Goal: Answer question/provide support: Share knowledge or assist other users

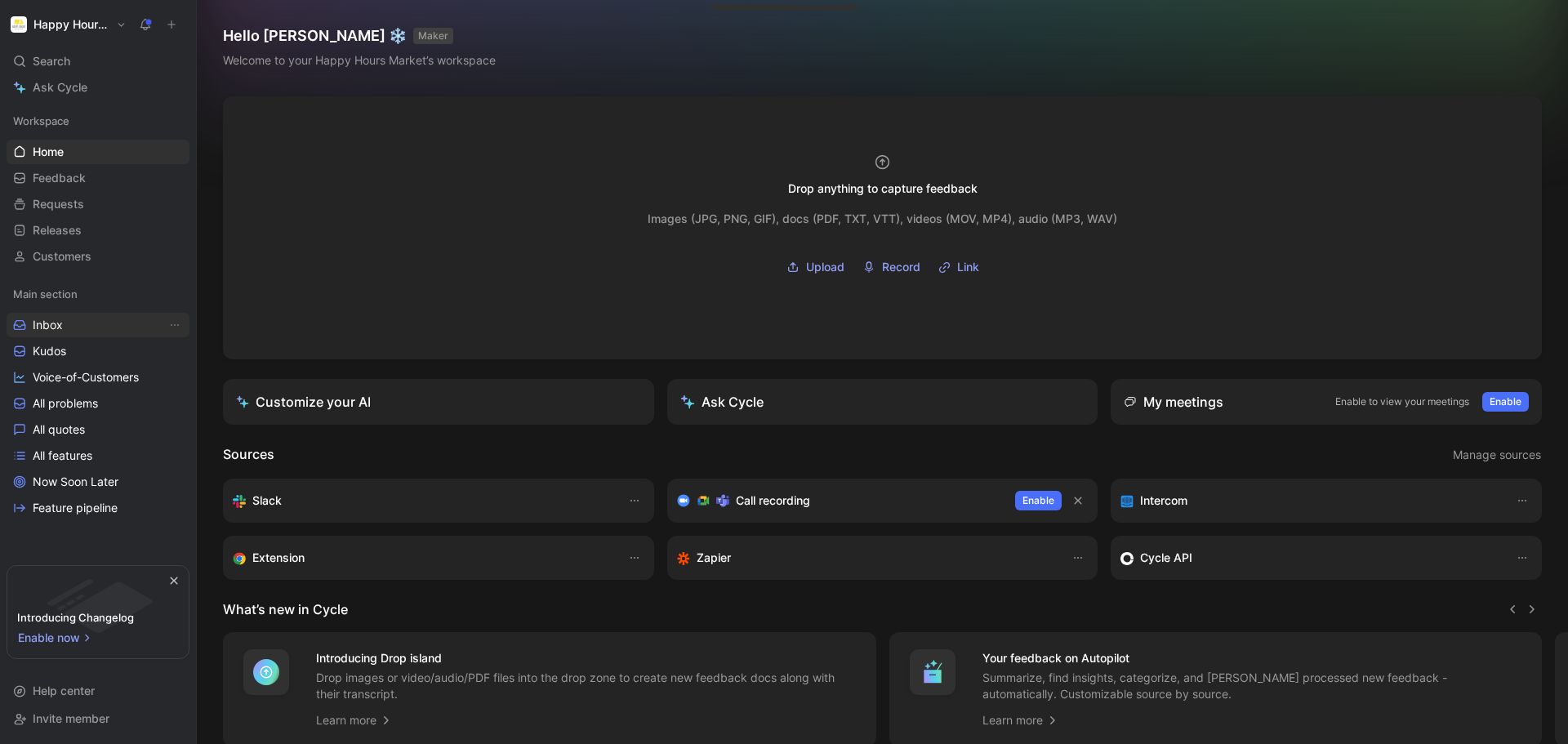
click at [70, 324] on link "Inbox" at bounding box center [98, 324] width 183 height 24
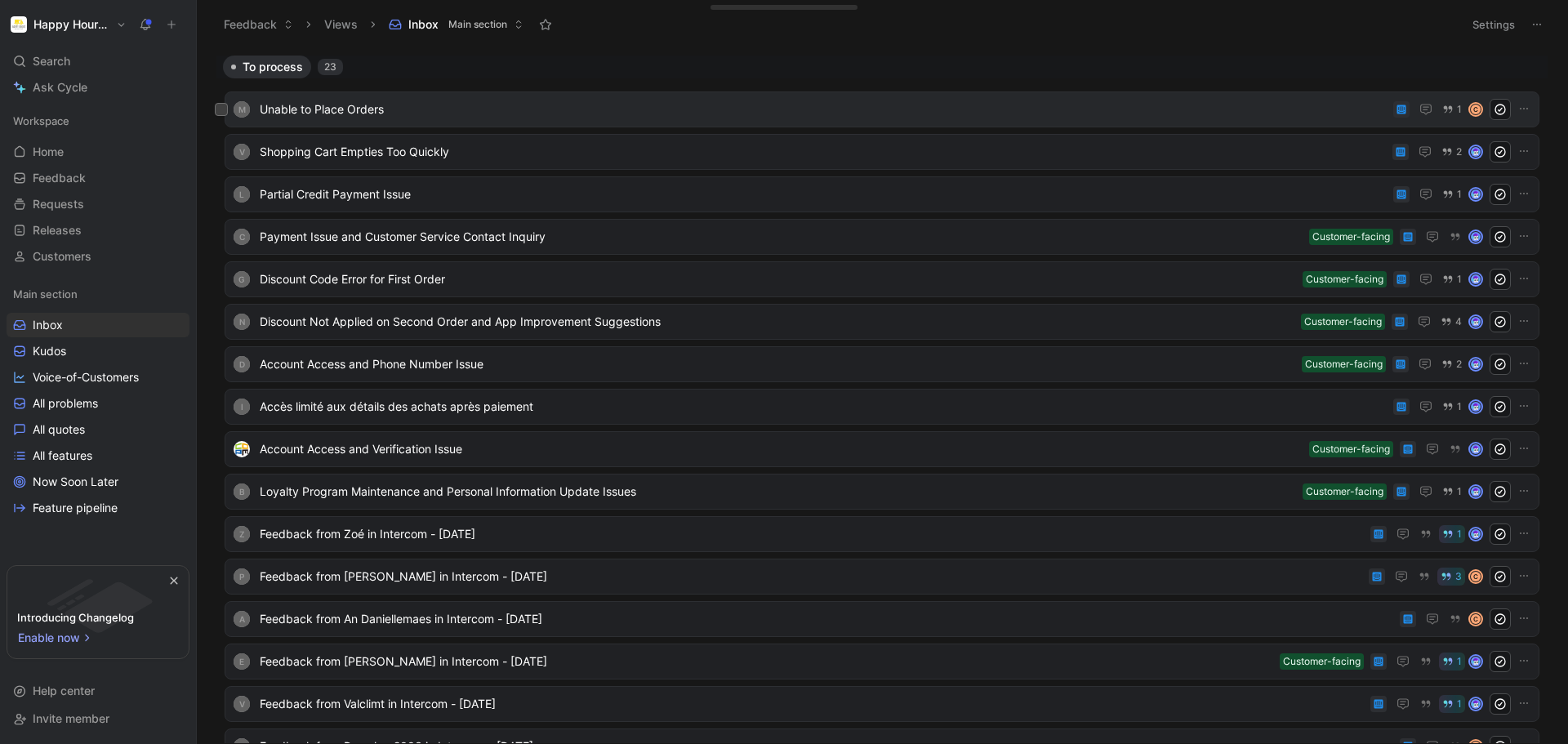
click at [495, 109] on span "Unable to Place Orders" at bounding box center [823, 109] width 1128 height 20
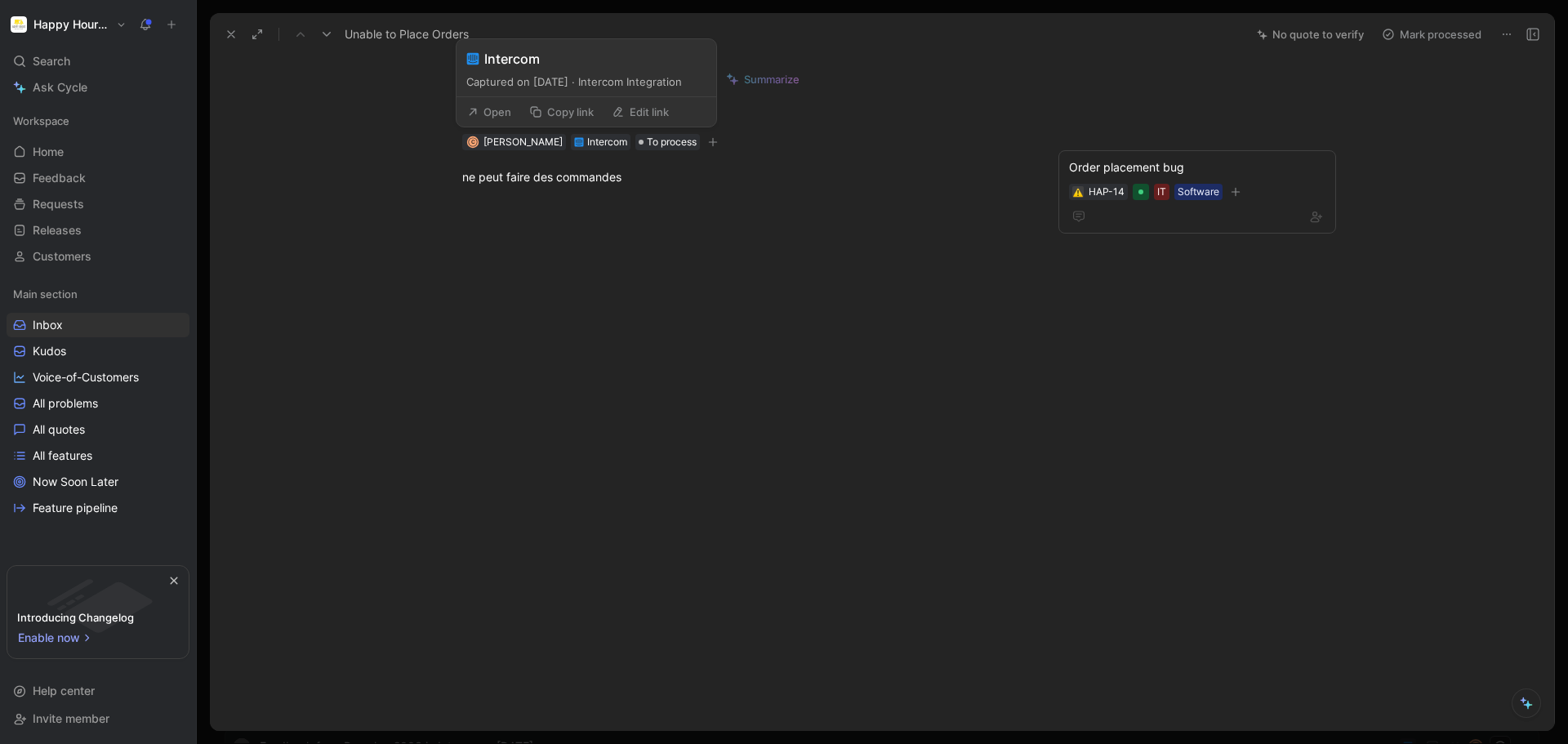
click at [504, 113] on button "Open" at bounding box center [489, 111] width 59 height 23
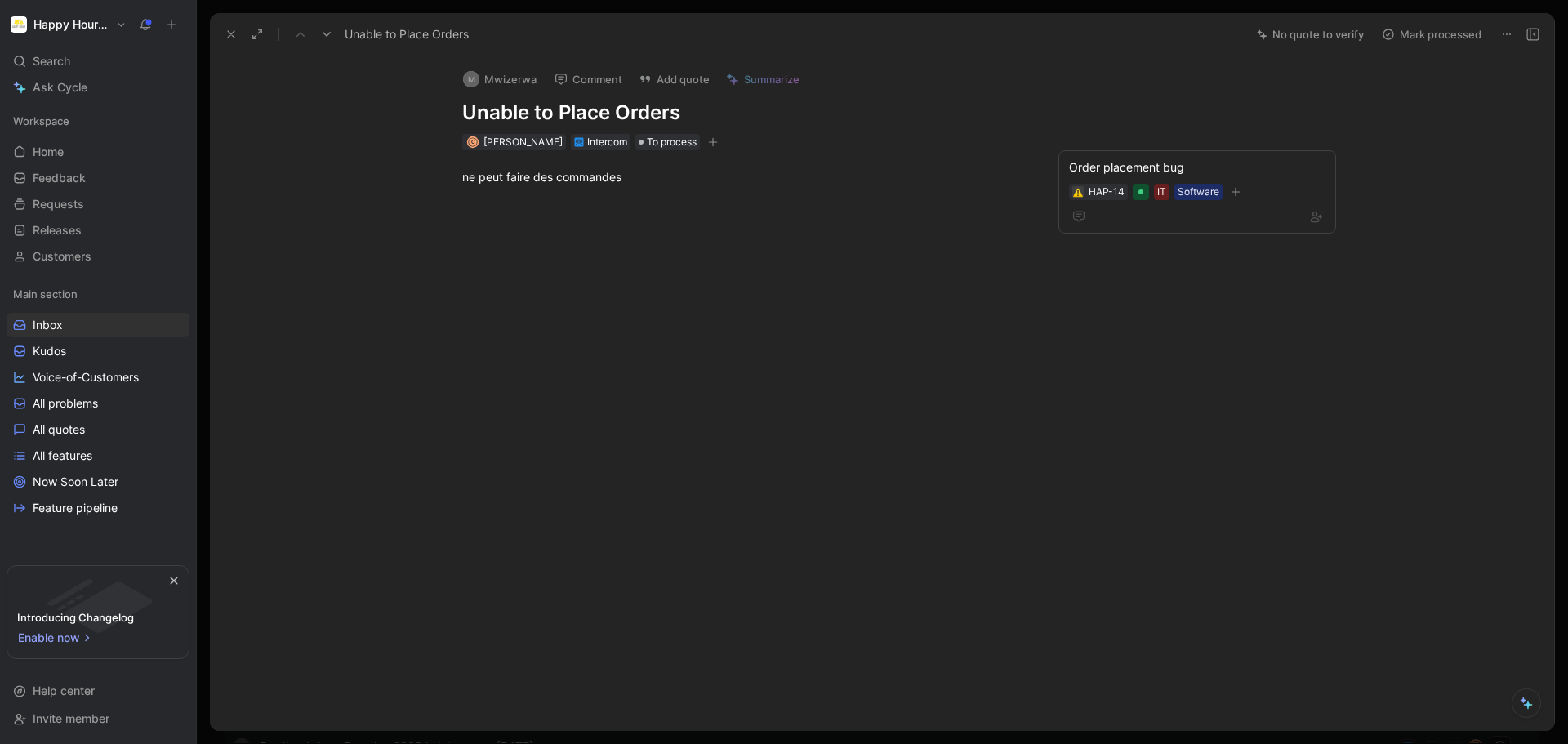
click at [1509, 30] on icon at bounding box center [1507, 34] width 13 height 13
click at [1474, 92] on div "Delete" at bounding box center [1456, 93] width 109 height 20
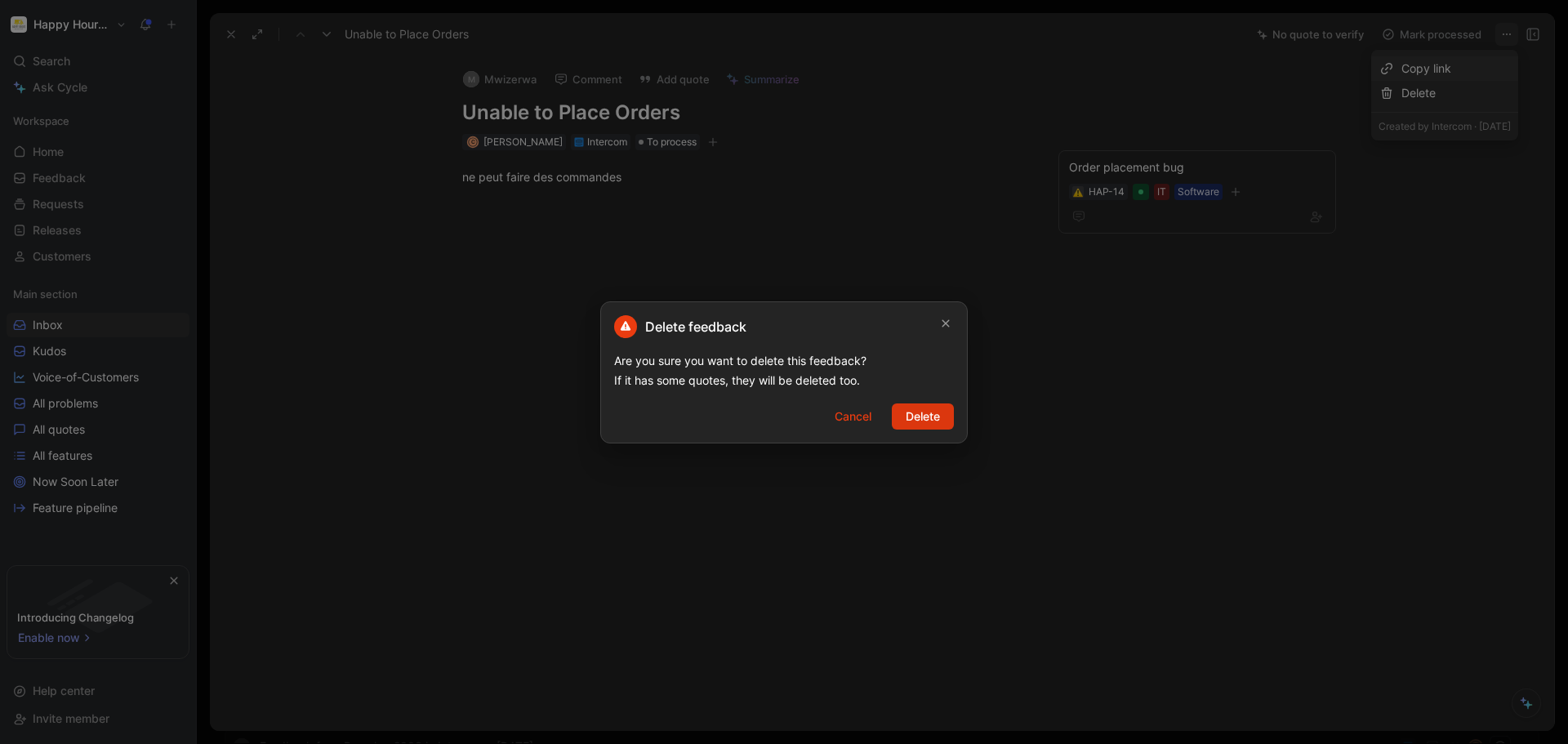
click at [927, 410] on span "Delete" at bounding box center [922, 417] width 34 height 20
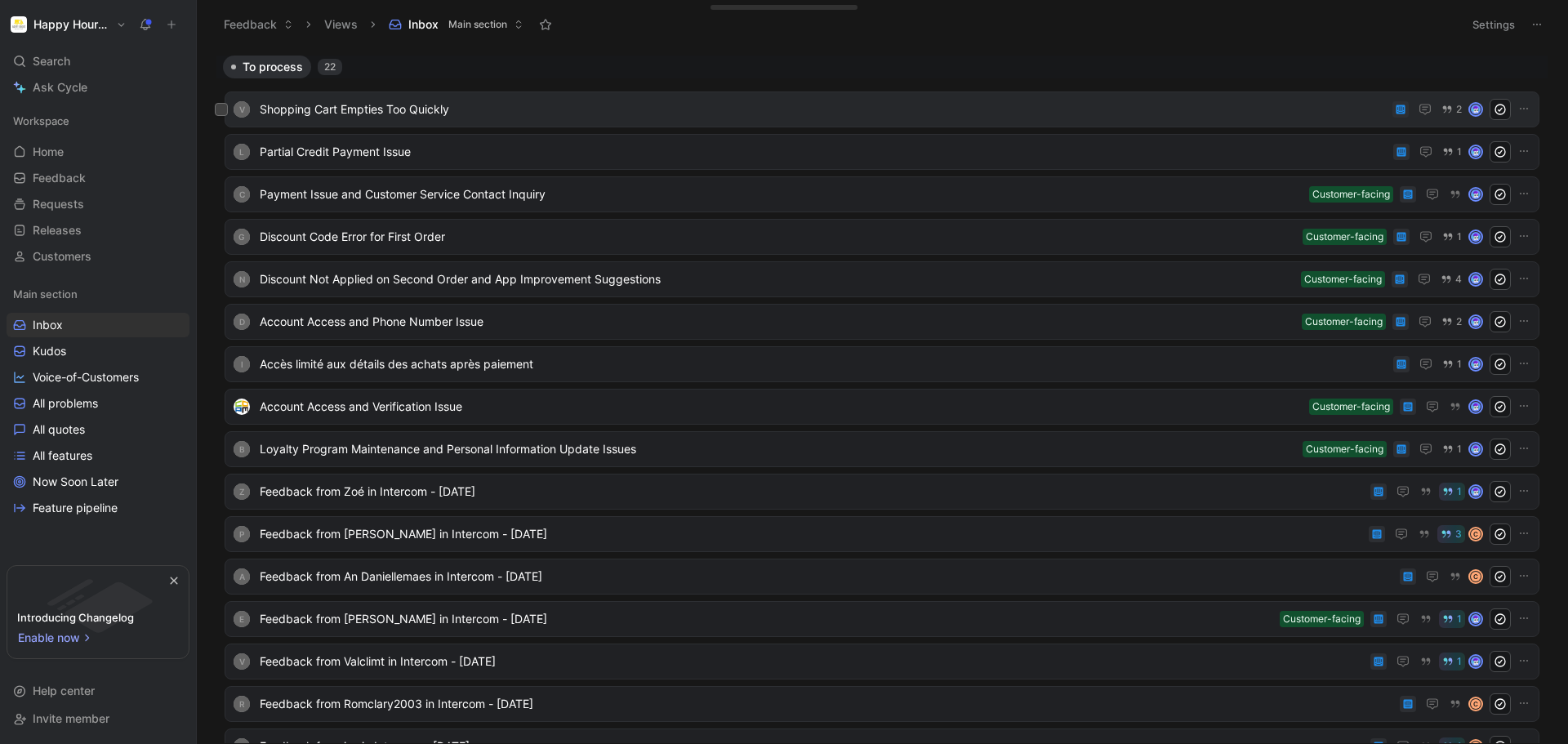
click at [574, 119] on div "V Shopping Cart Empties Too Quickly 2" at bounding box center [882, 109] width 1304 height 21
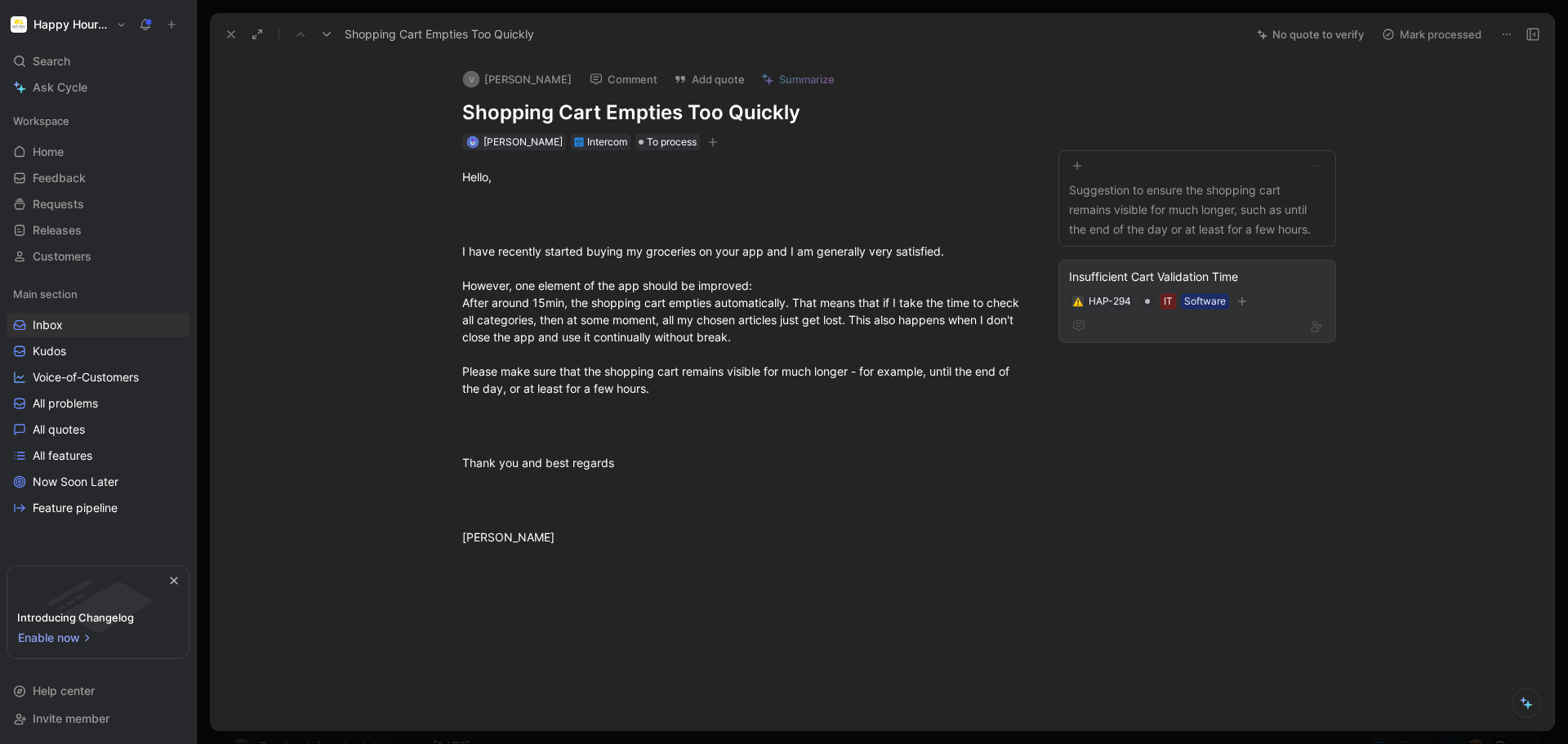
click at [1248, 273] on div "Insufficient Cart Validation Time" at bounding box center [1198, 277] width 257 height 20
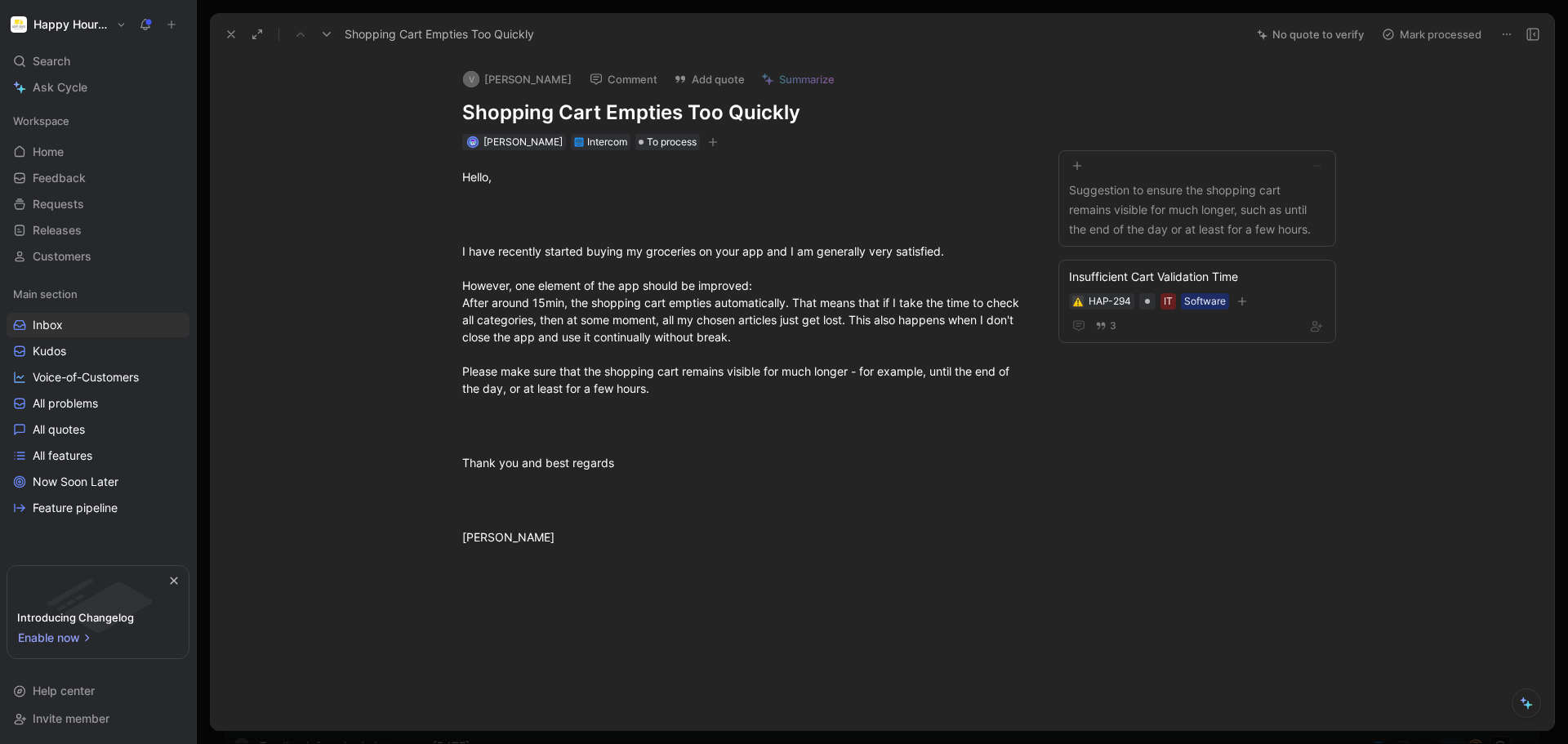
click at [1435, 38] on button "Mark processed" at bounding box center [1431, 33] width 114 height 23
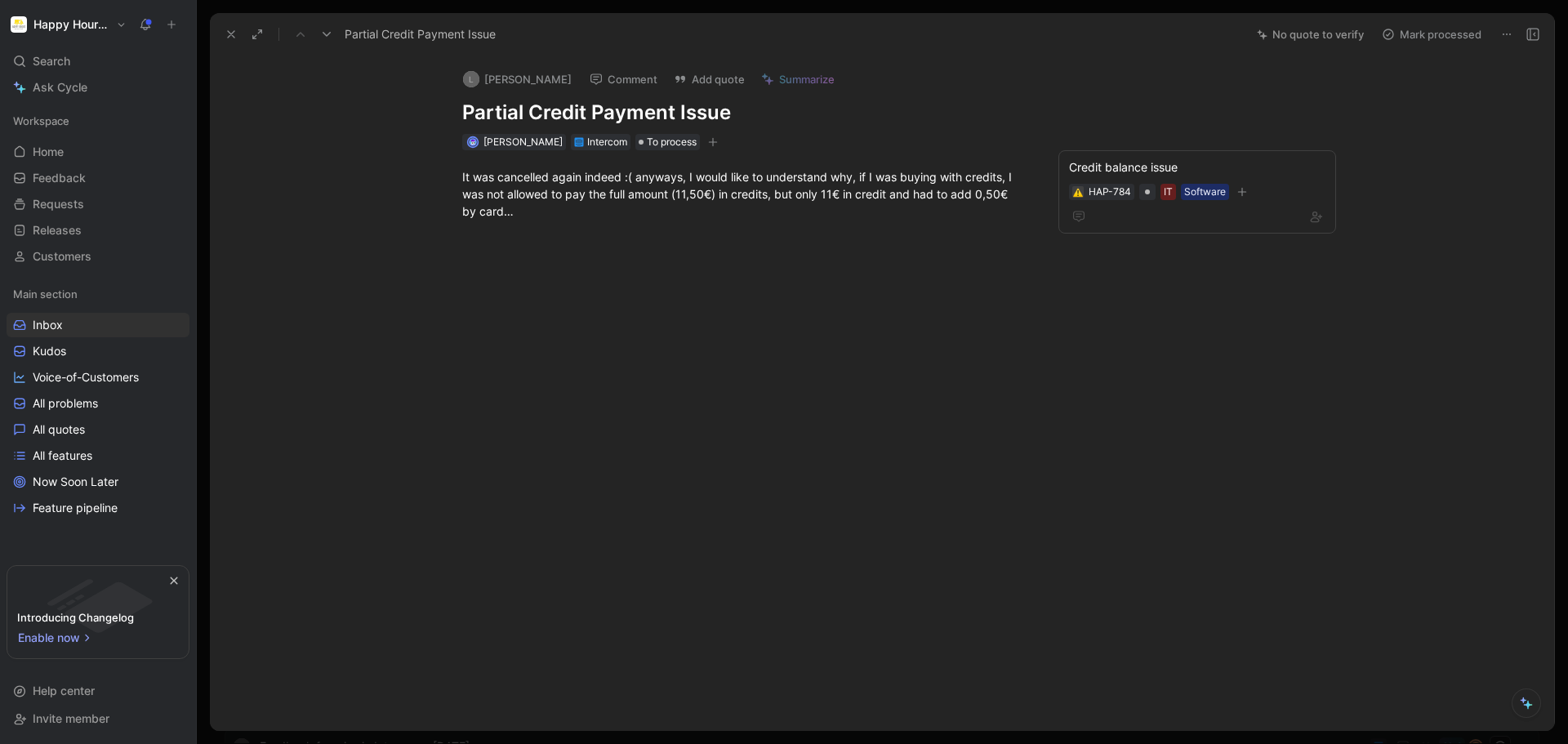
click at [330, 38] on icon at bounding box center [327, 34] width 13 height 13
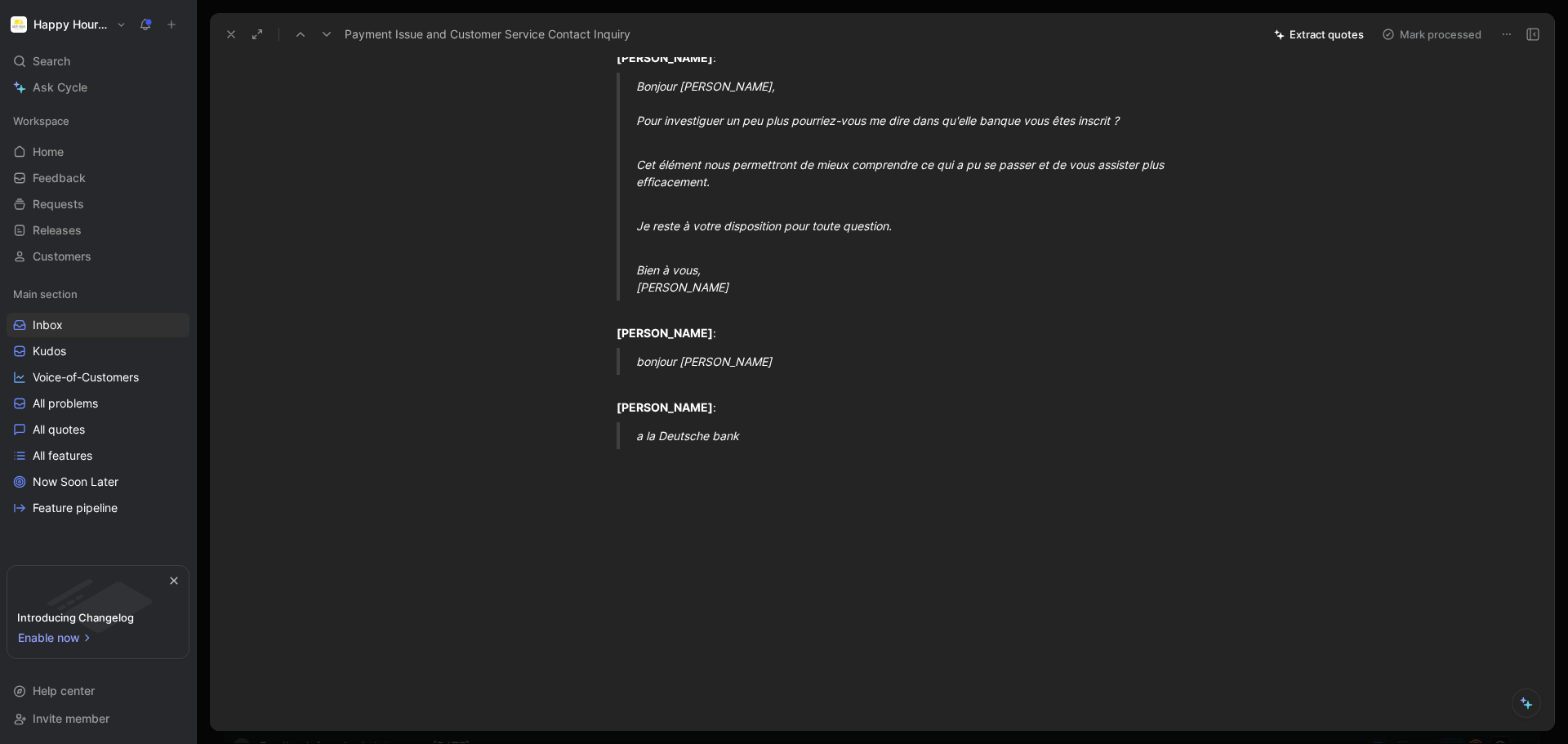
scroll to position [229, 0]
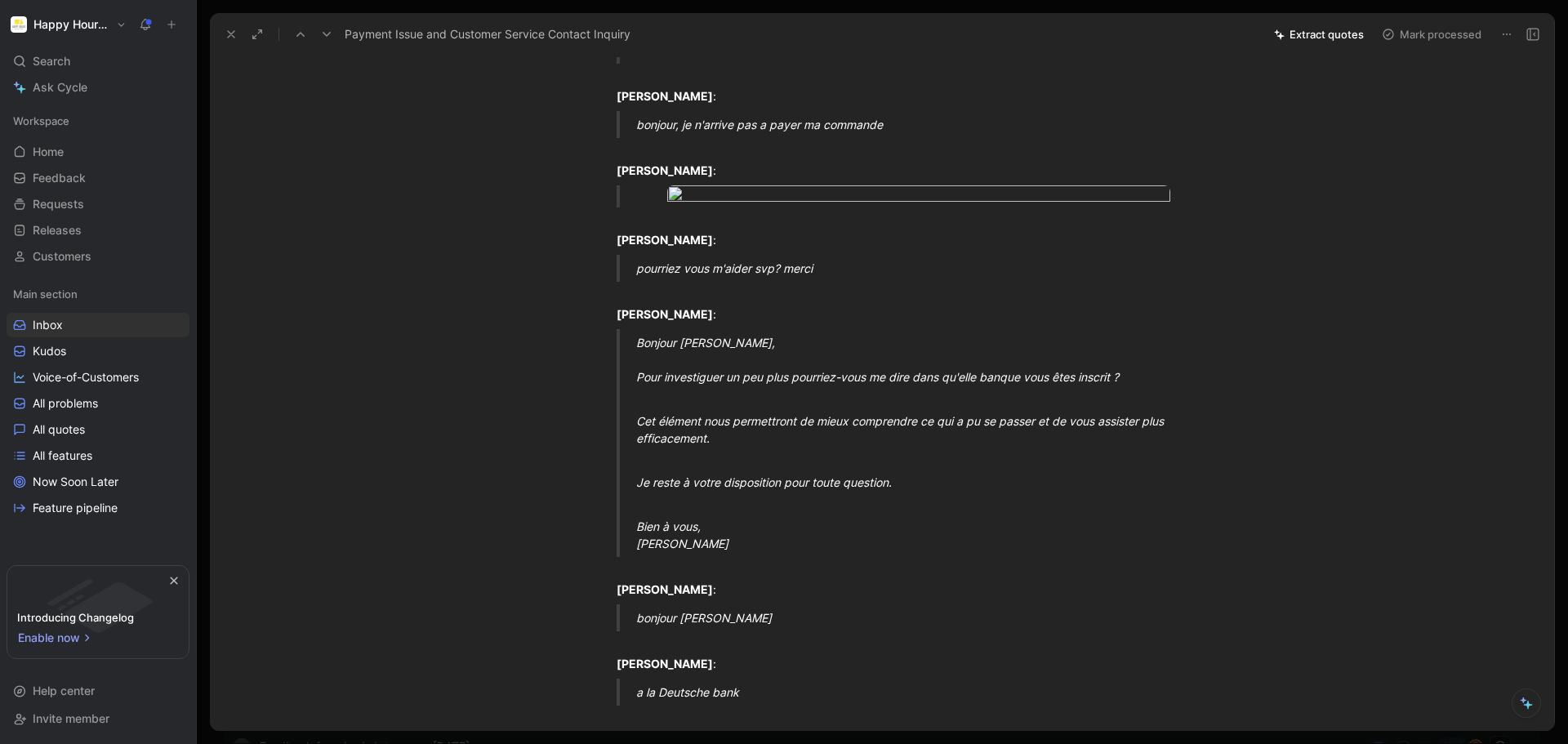
click at [232, 29] on icon at bounding box center [231, 34] width 13 height 13
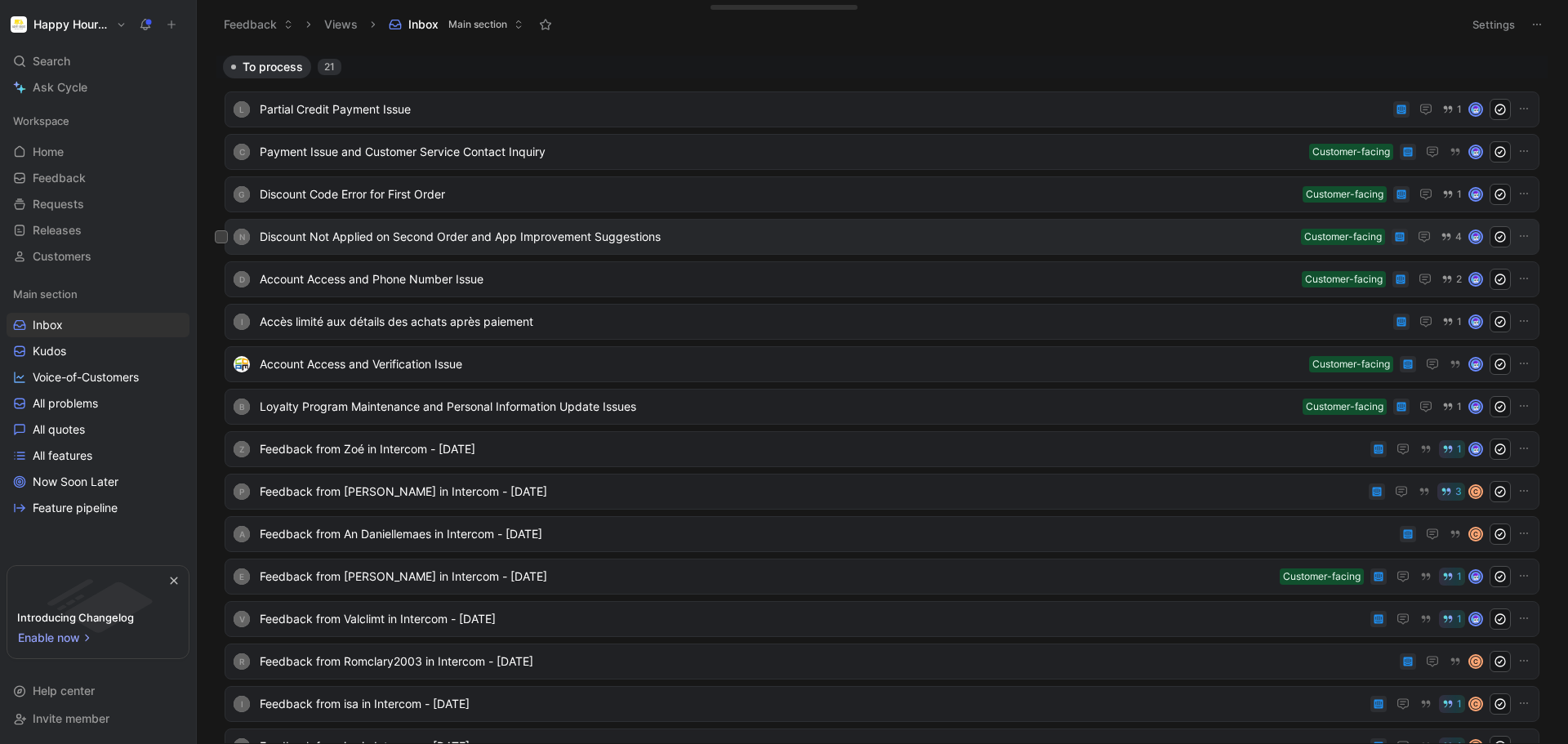
click at [777, 239] on span "Discount Not Applied on Second Order and App Improvement Suggestions" at bounding box center [776, 237] width 1035 height 20
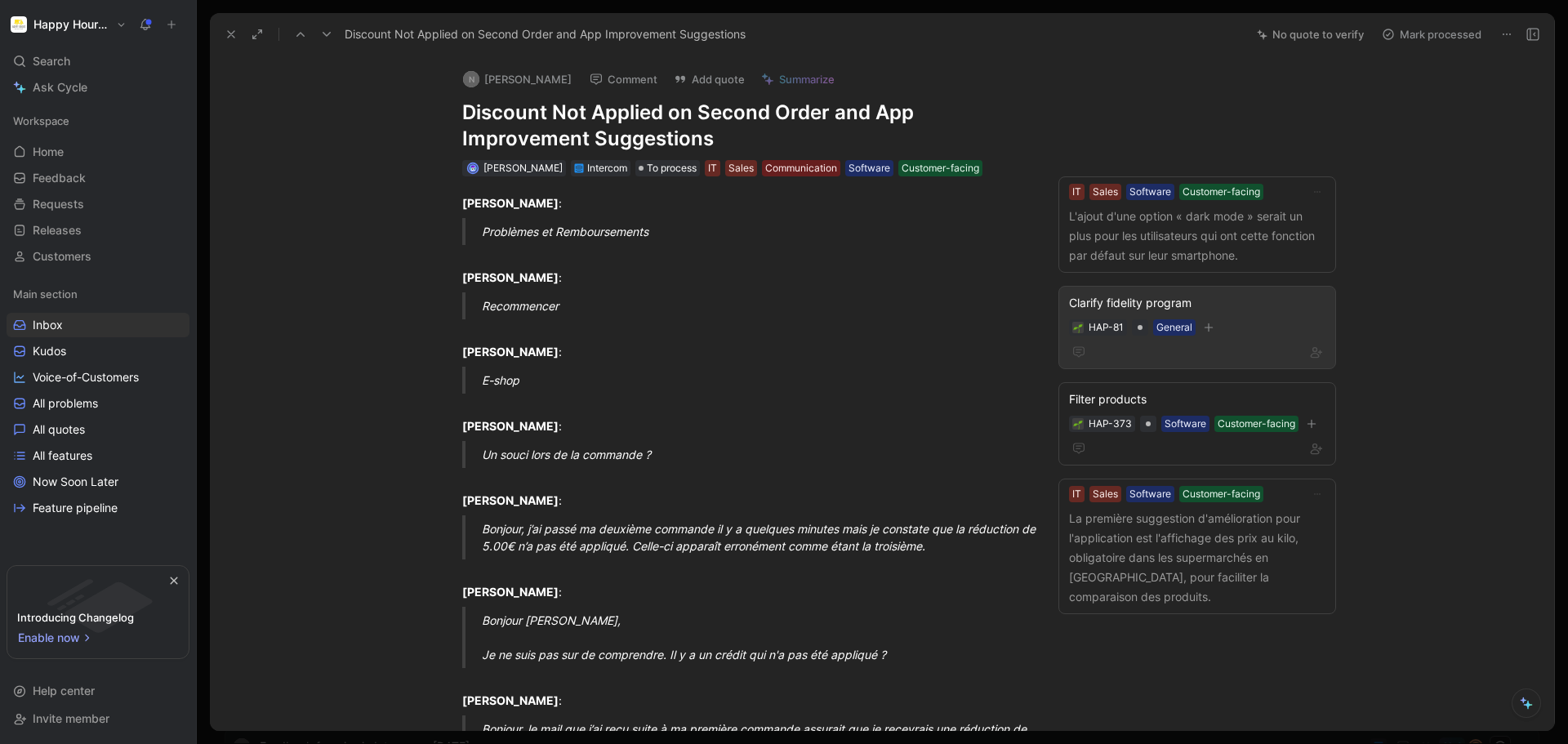
click at [1227, 302] on div "Clarify fidelity program" at bounding box center [1198, 304] width 257 height 20
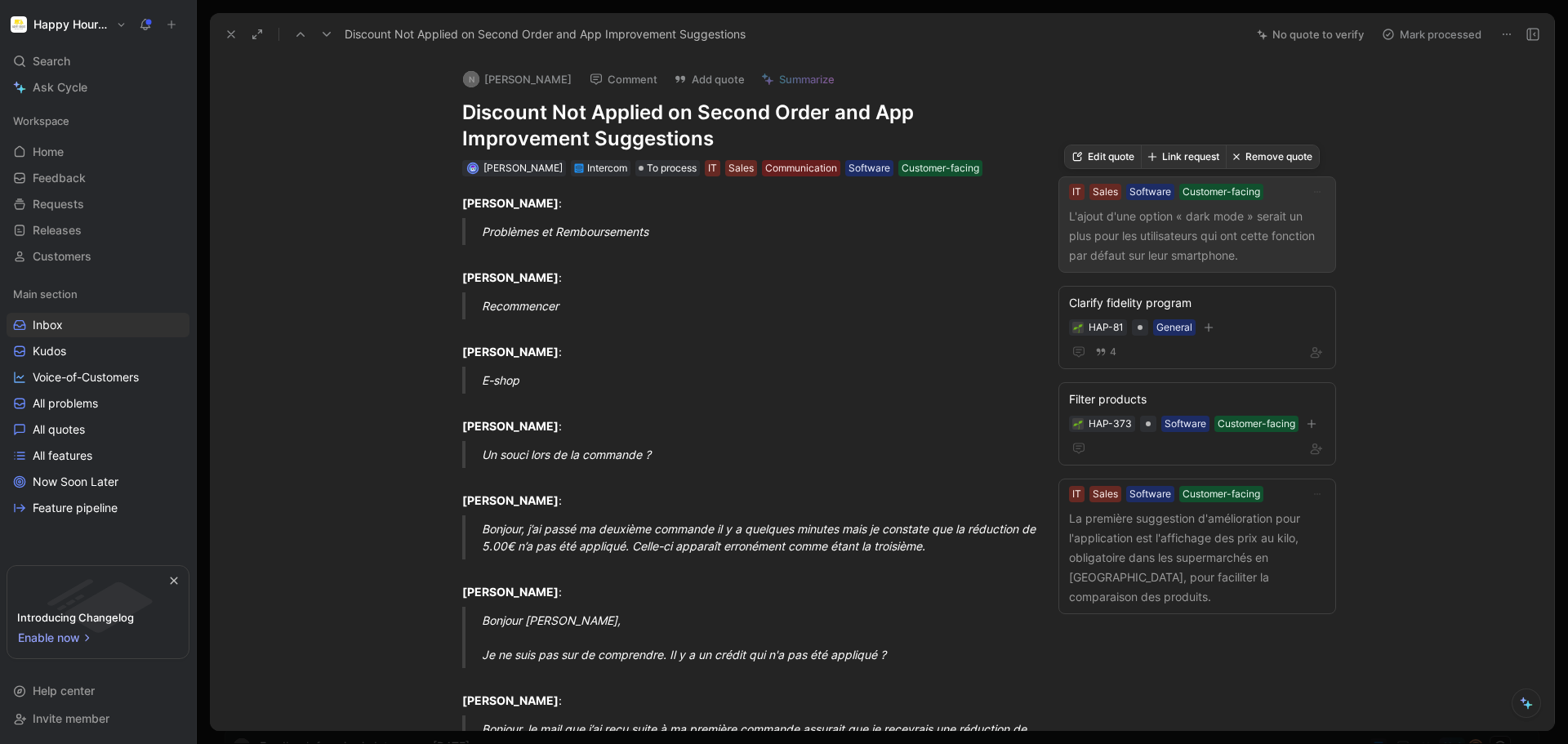
click at [1111, 158] on button "Edit quote" at bounding box center [1103, 156] width 76 height 23
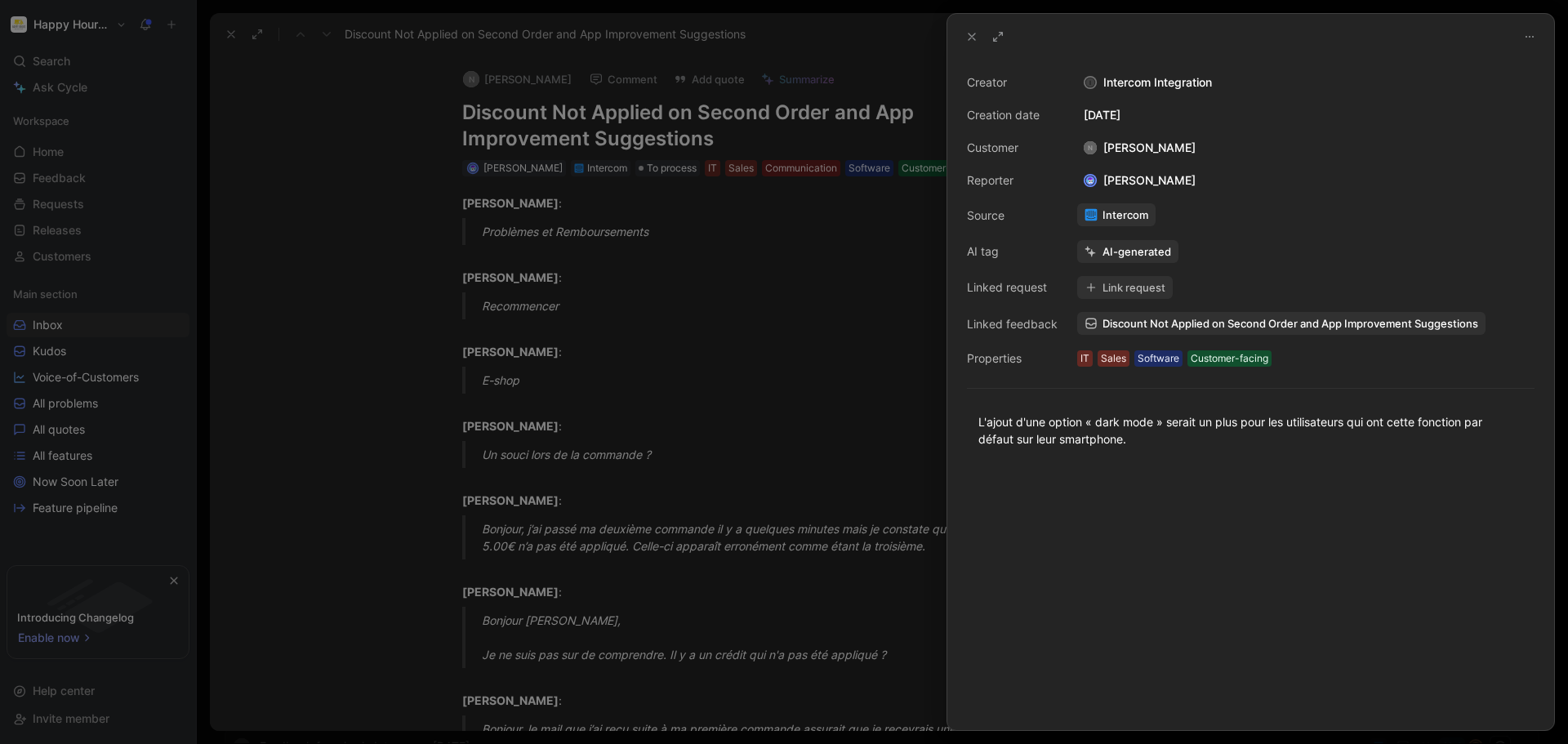
click at [877, 423] on div at bounding box center [784, 372] width 1568 height 744
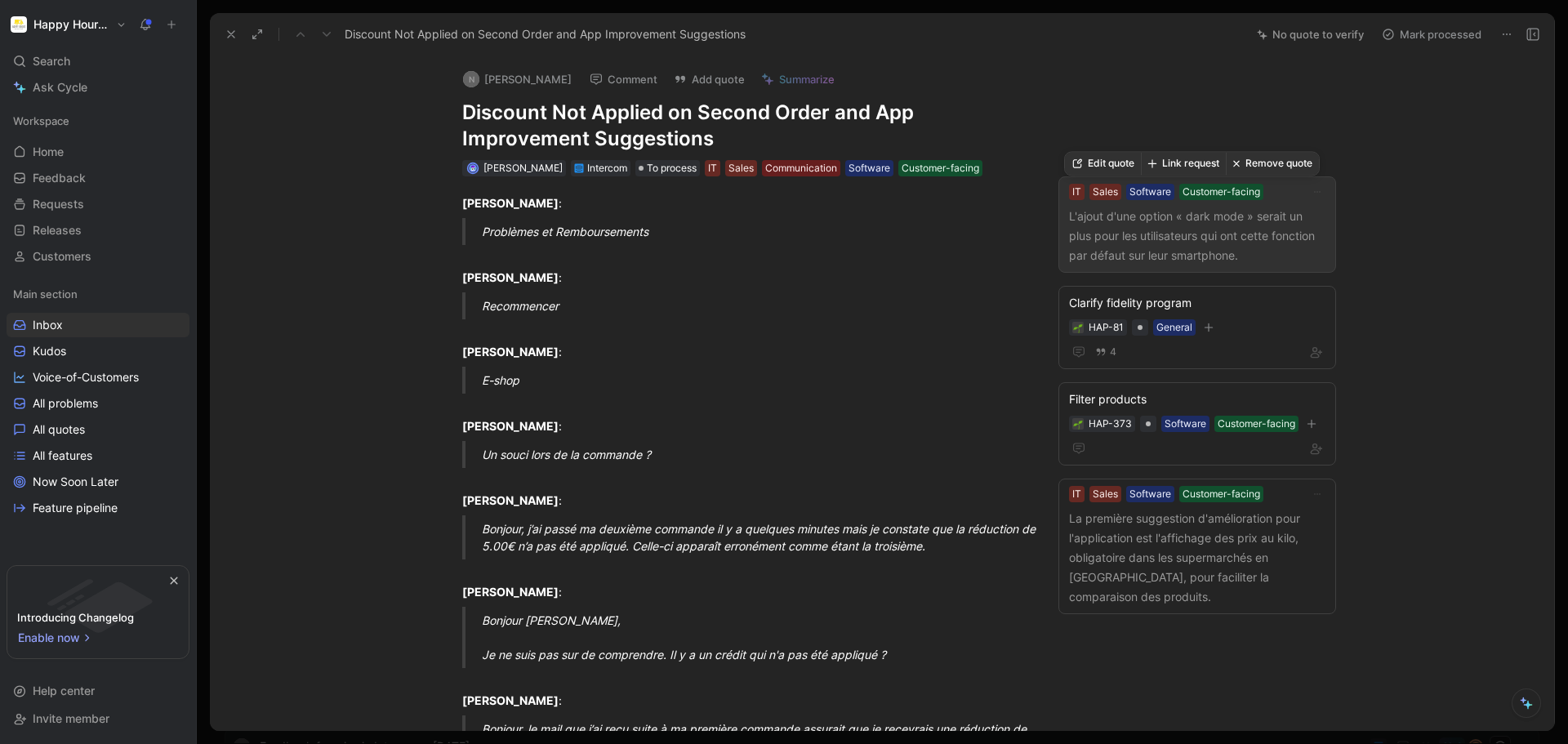
click at [1184, 244] on p "L'ajout d'une option « dark mode » serait un plus pour les utilisateurs qui ont…" at bounding box center [1198, 236] width 257 height 59
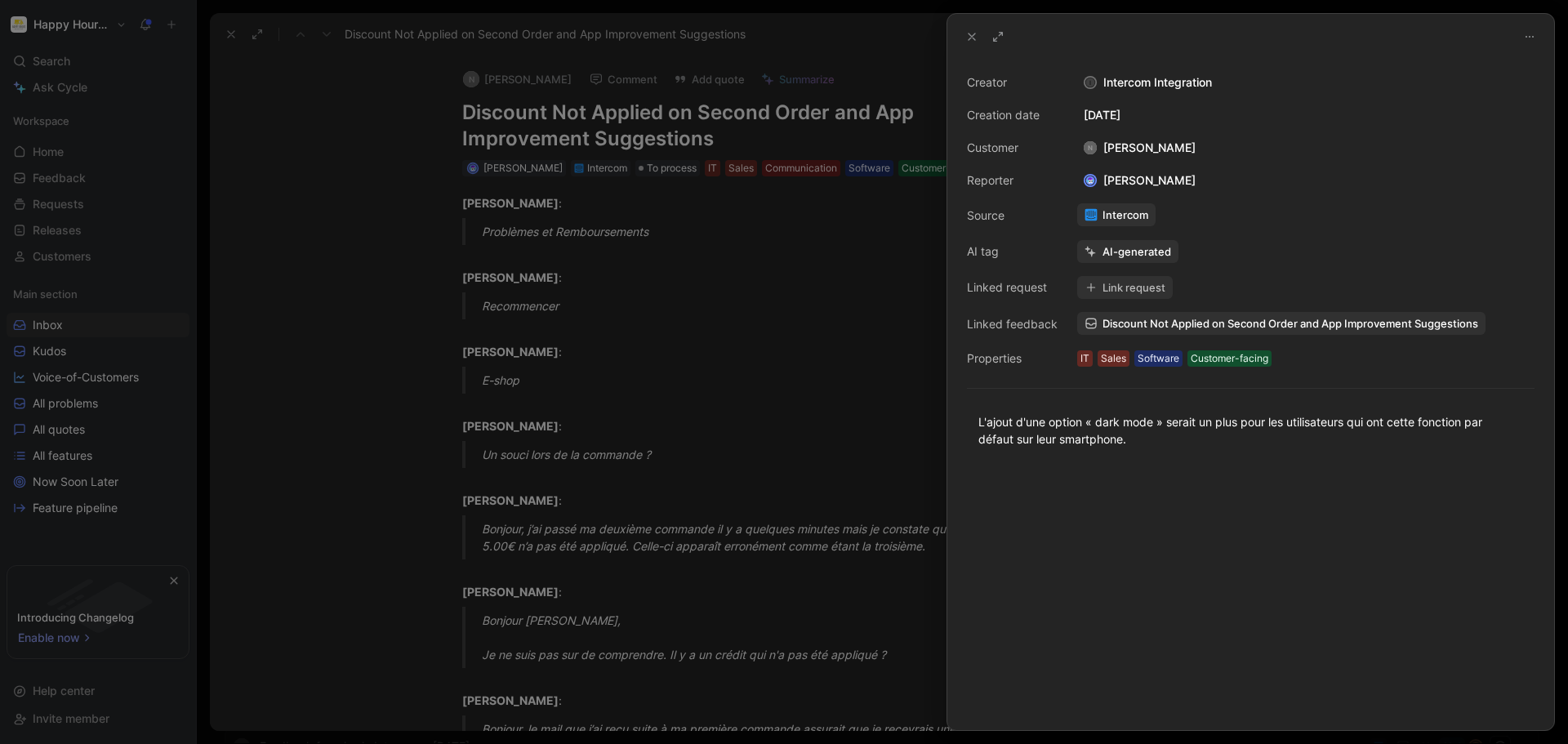
click at [668, 344] on div at bounding box center [784, 372] width 1568 height 744
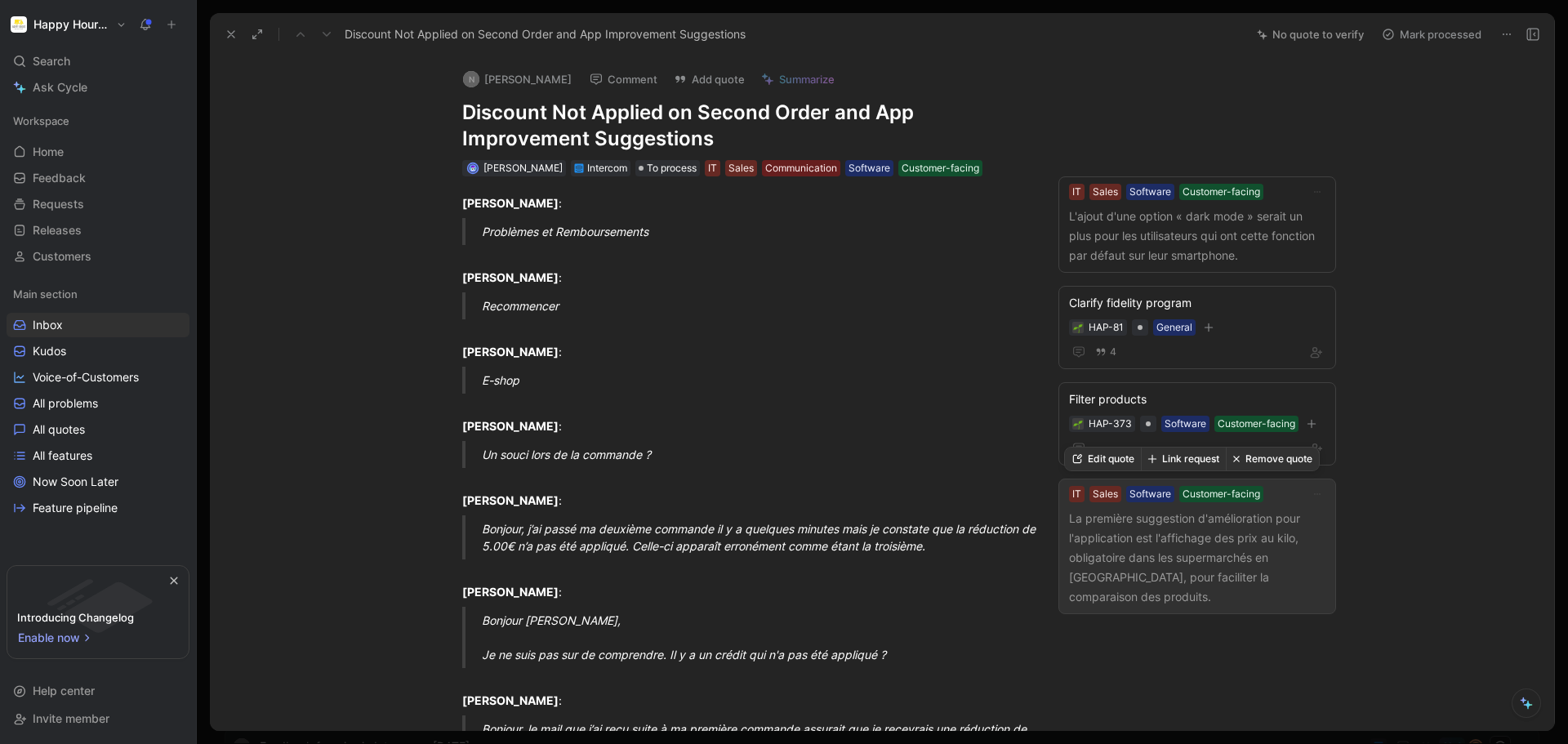
click at [1179, 463] on button "Link request" at bounding box center [1184, 459] width 85 height 23
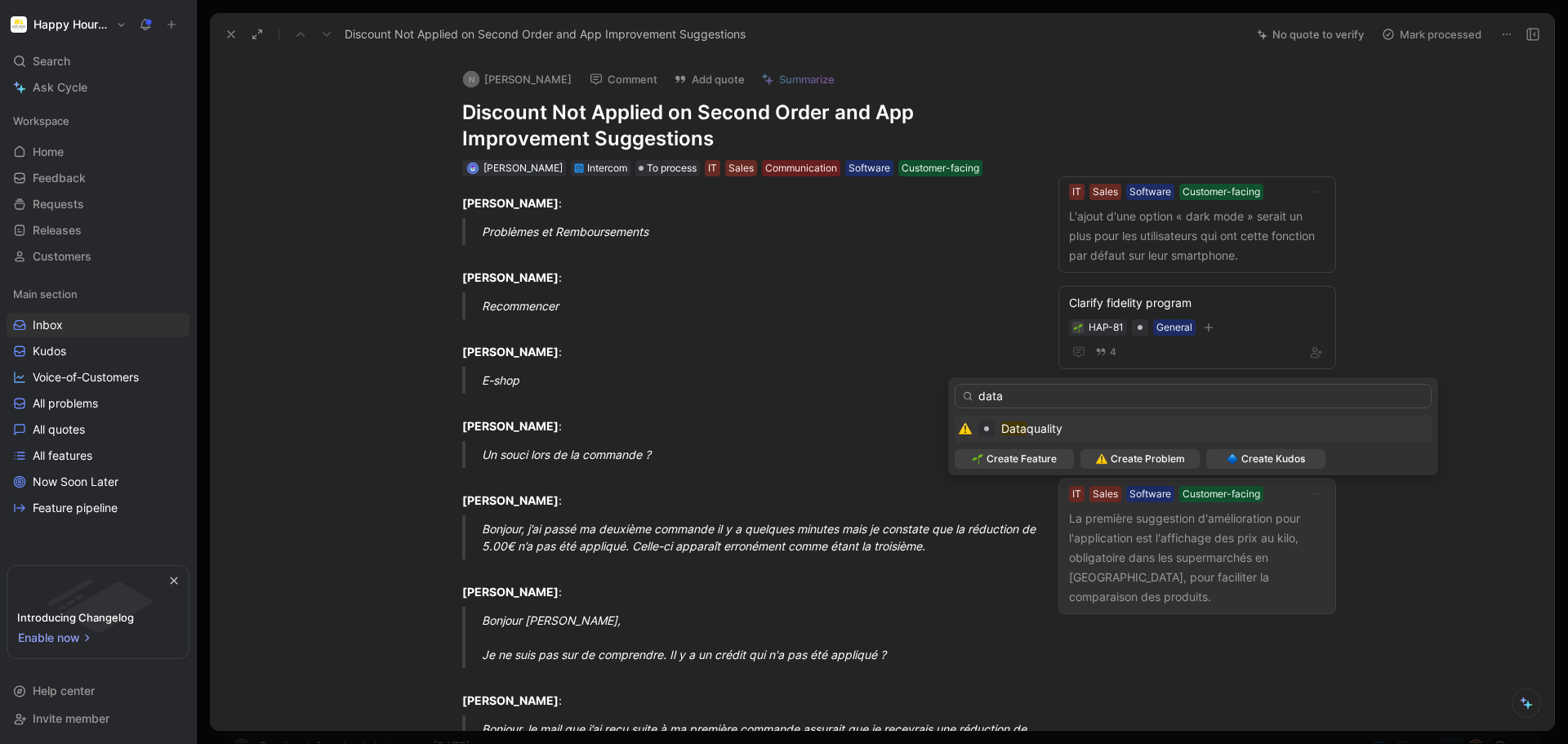
type input "data"
click at [1088, 420] on div "Data quality" at bounding box center [1194, 429] width 469 height 20
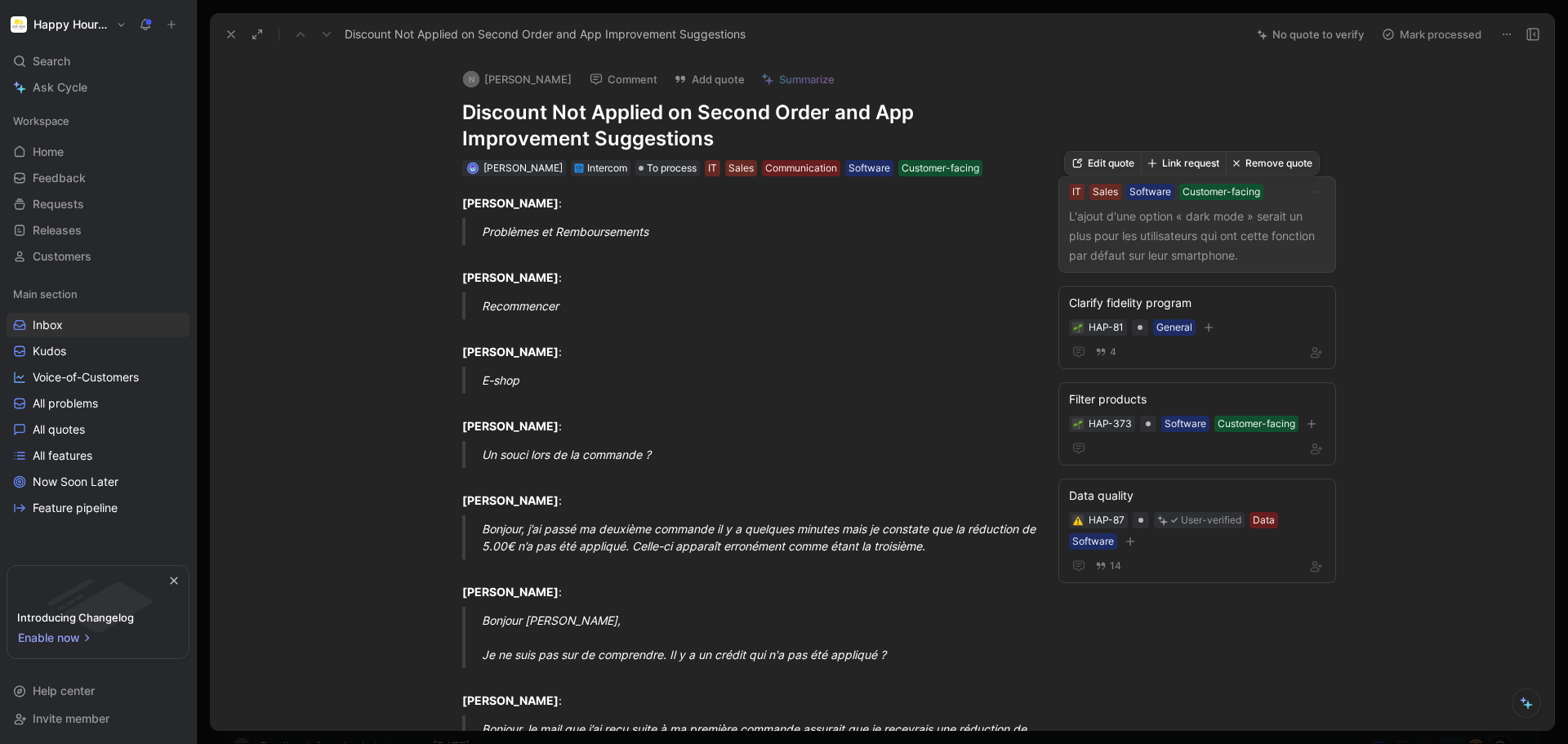
click at [1235, 251] on p "L'ajout d'une option « dark mode » serait un plus pour les utilisateurs qui ont…" at bounding box center [1198, 236] width 257 height 59
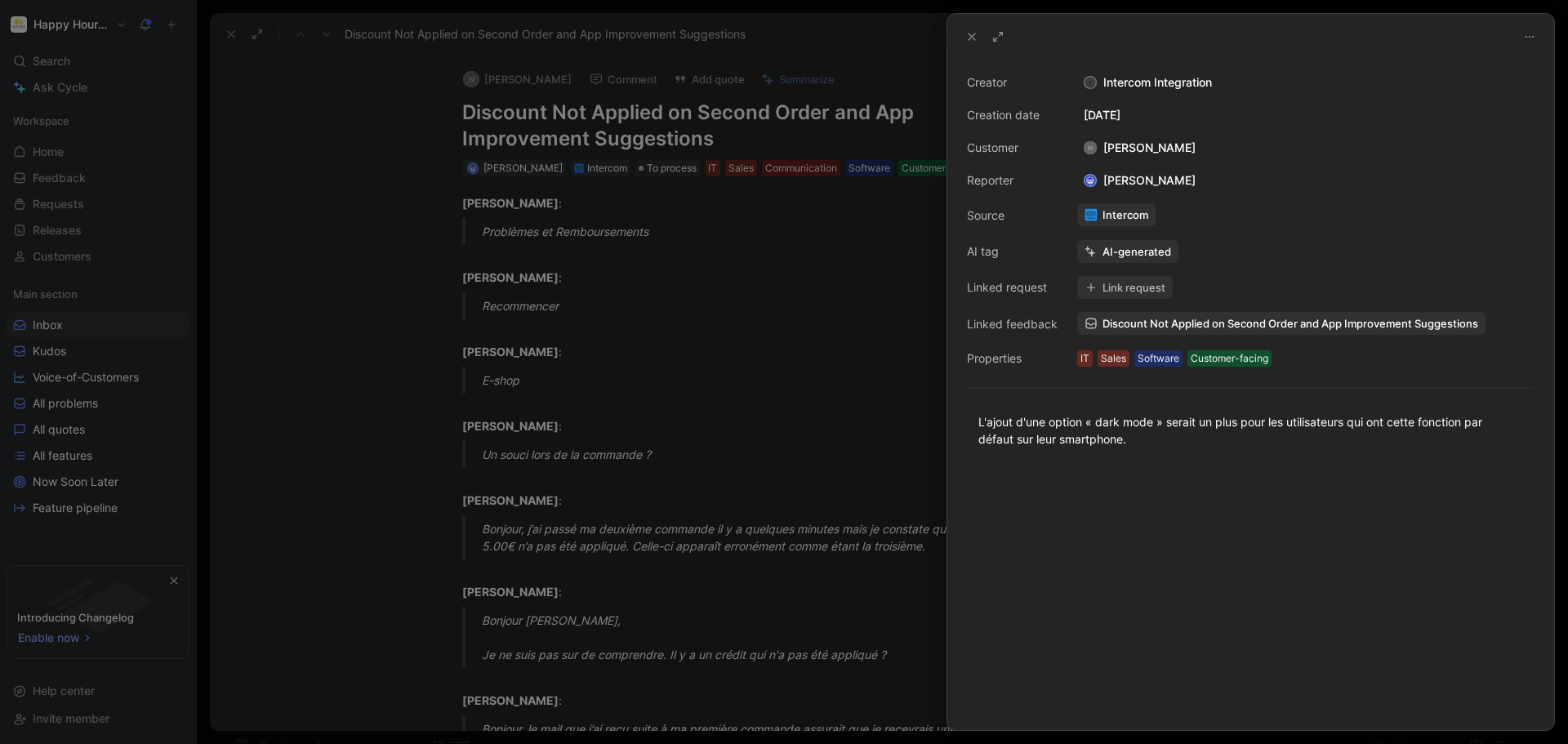
click at [841, 375] on div at bounding box center [784, 372] width 1568 height 744
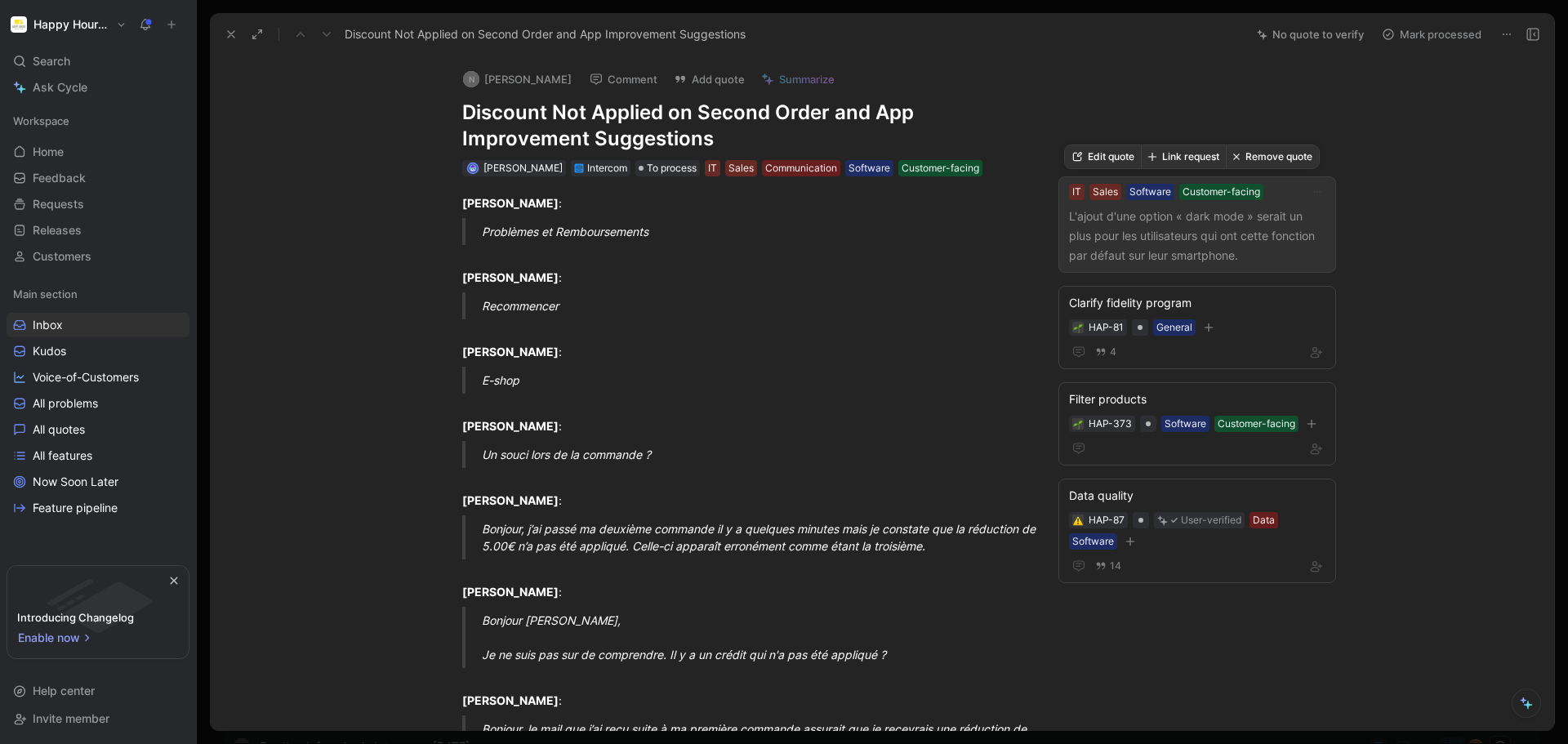
click at [1127, 163] on button "Edit quote" at bounding box center [1103, 156] width 76 height 23
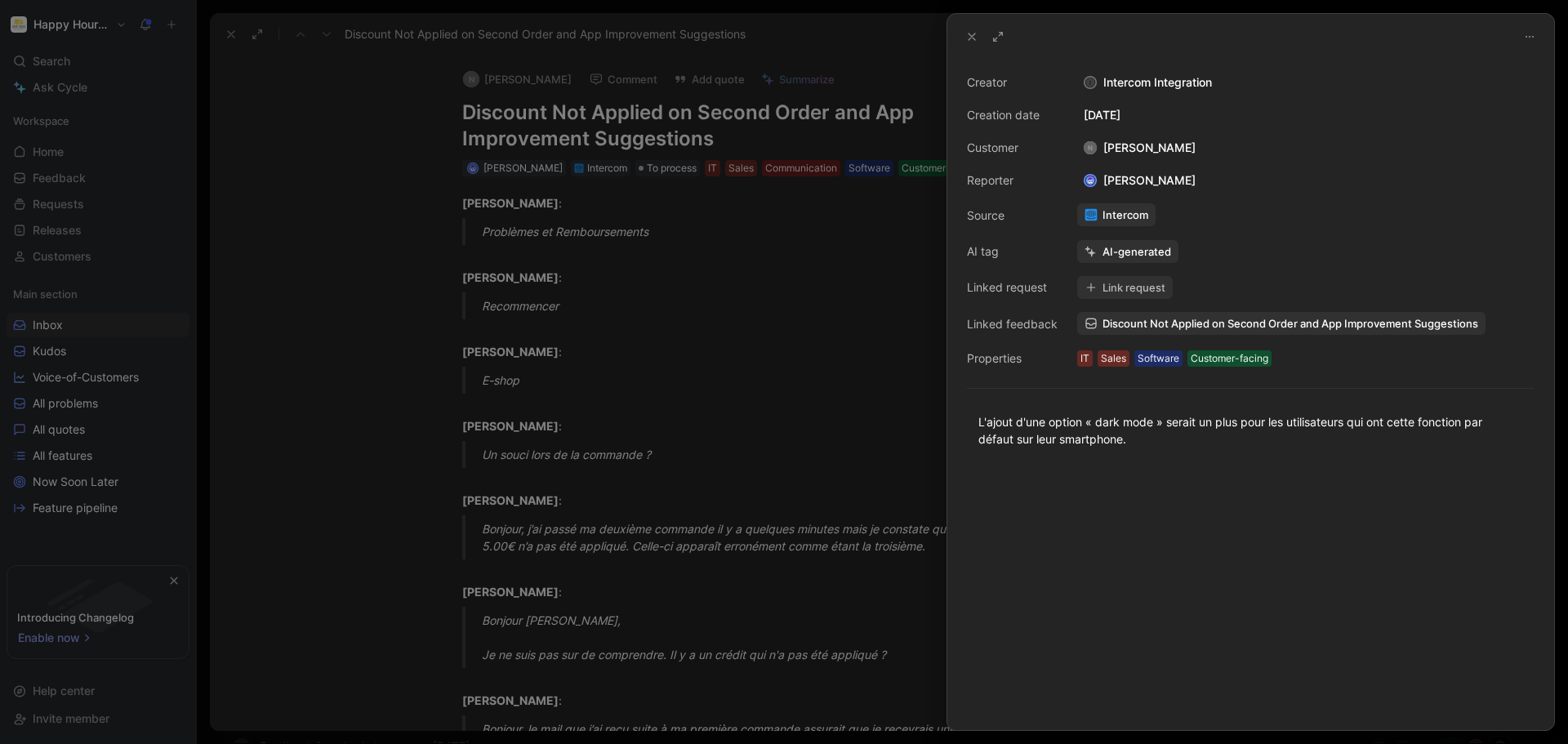
click at [1146, 284] on button "Link request" at bounding box center [1125, 287] width 96 height 23
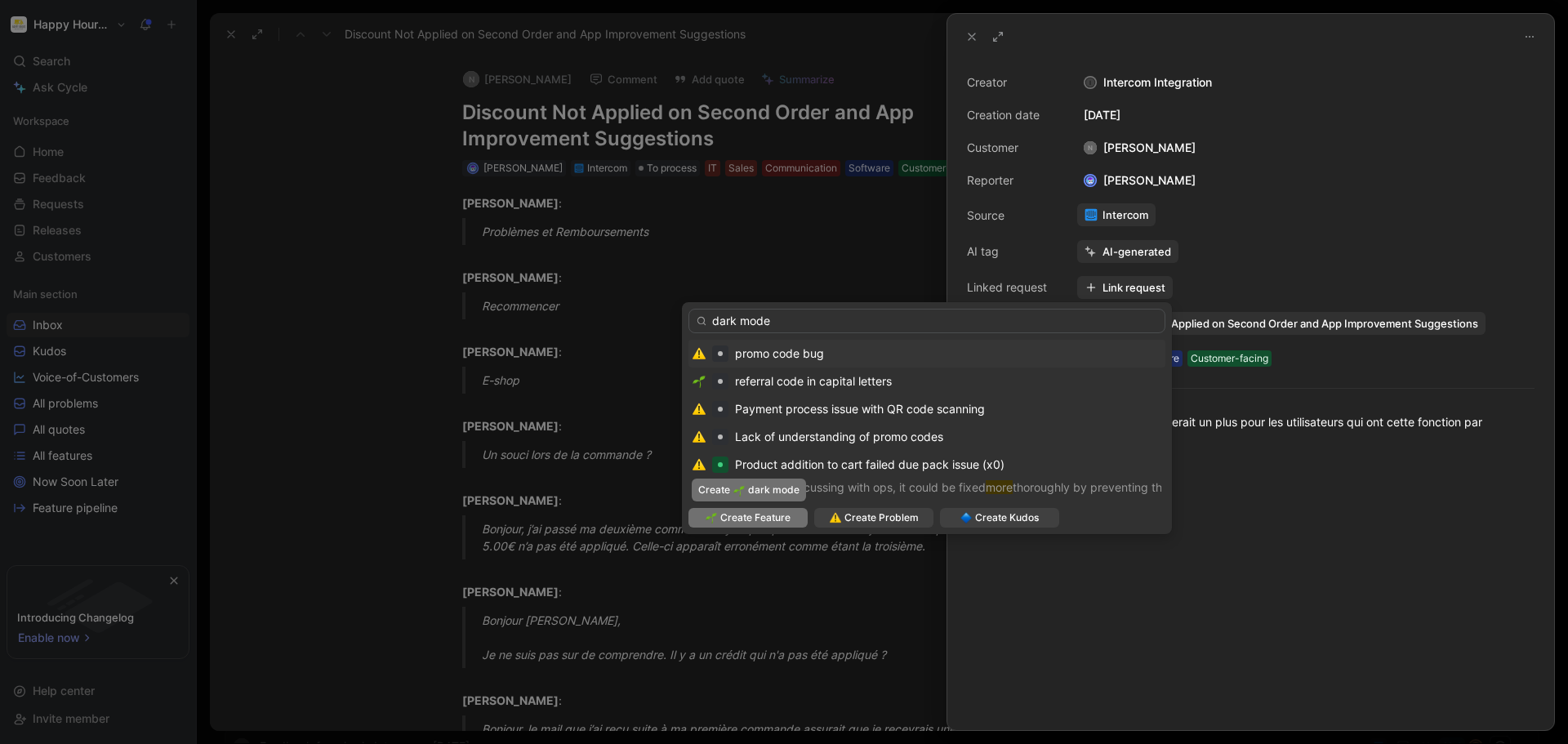
type input "dark mode"
click at [781, 510] on span "Create Feature" at bounding box center [756, 518] width 70 height 17
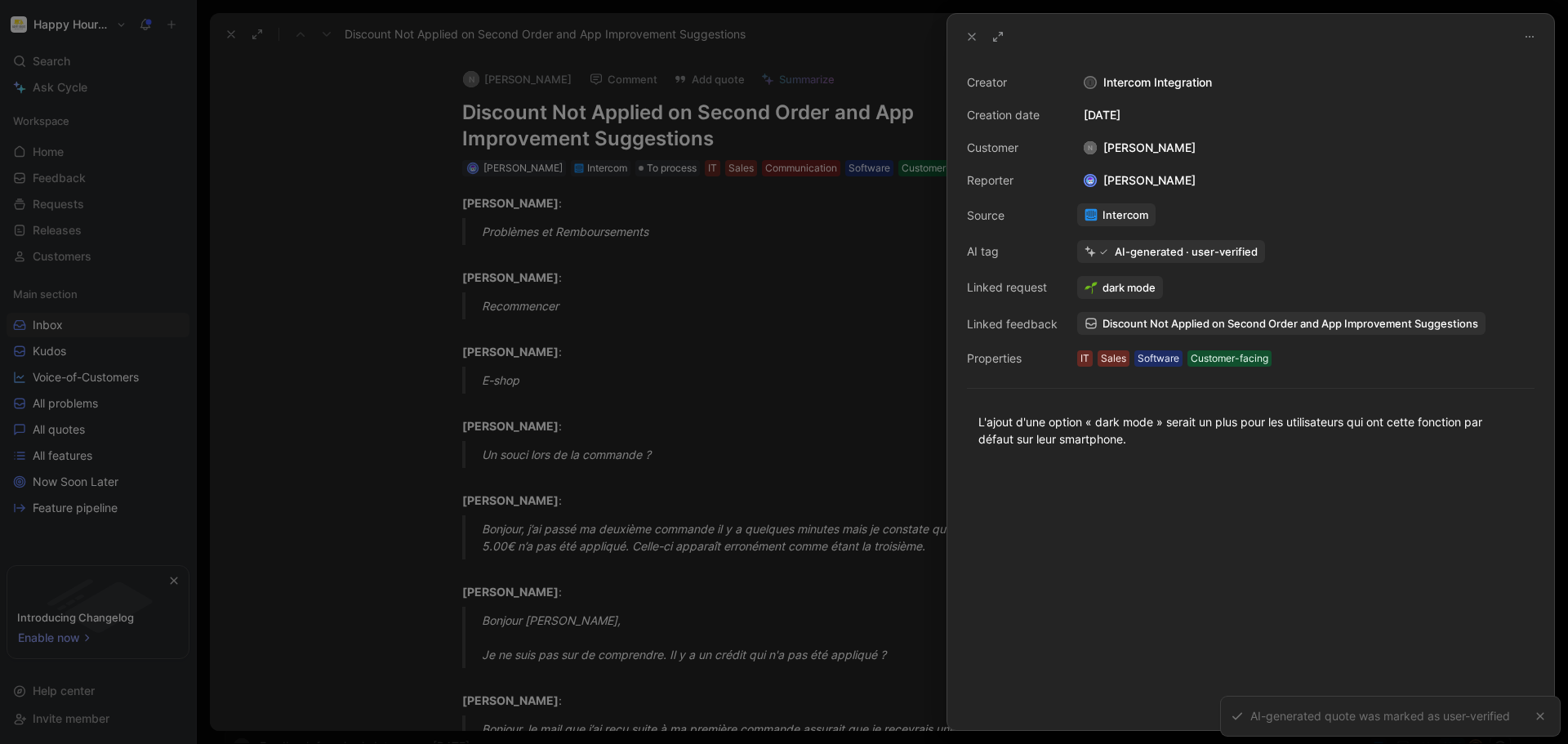
click at [967, 37] on icon at bounding box center [972, 37] width 13 height 13
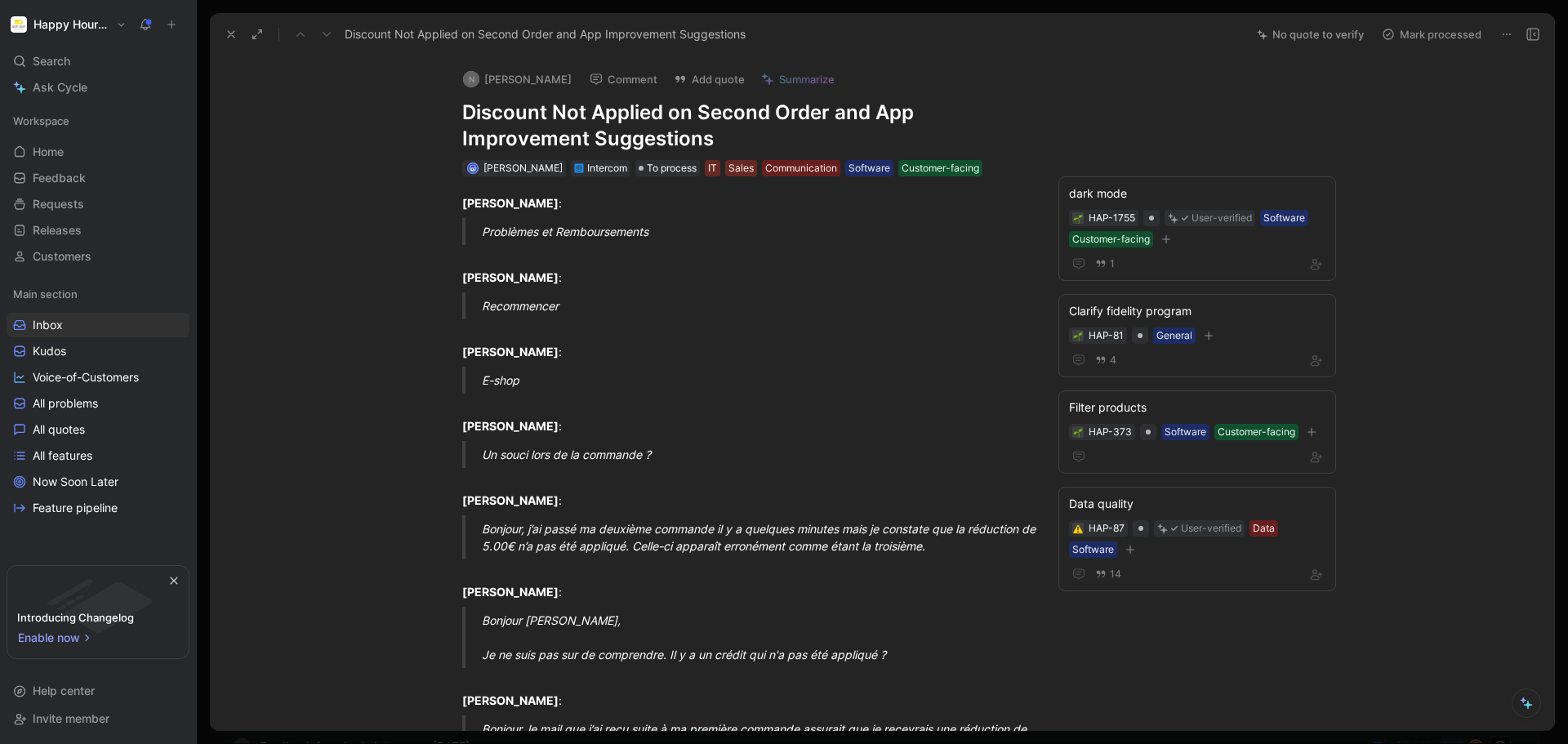
click at [1430, 35] on button "Mark processed" at bounding box center [1431, 33] width 114 height 23
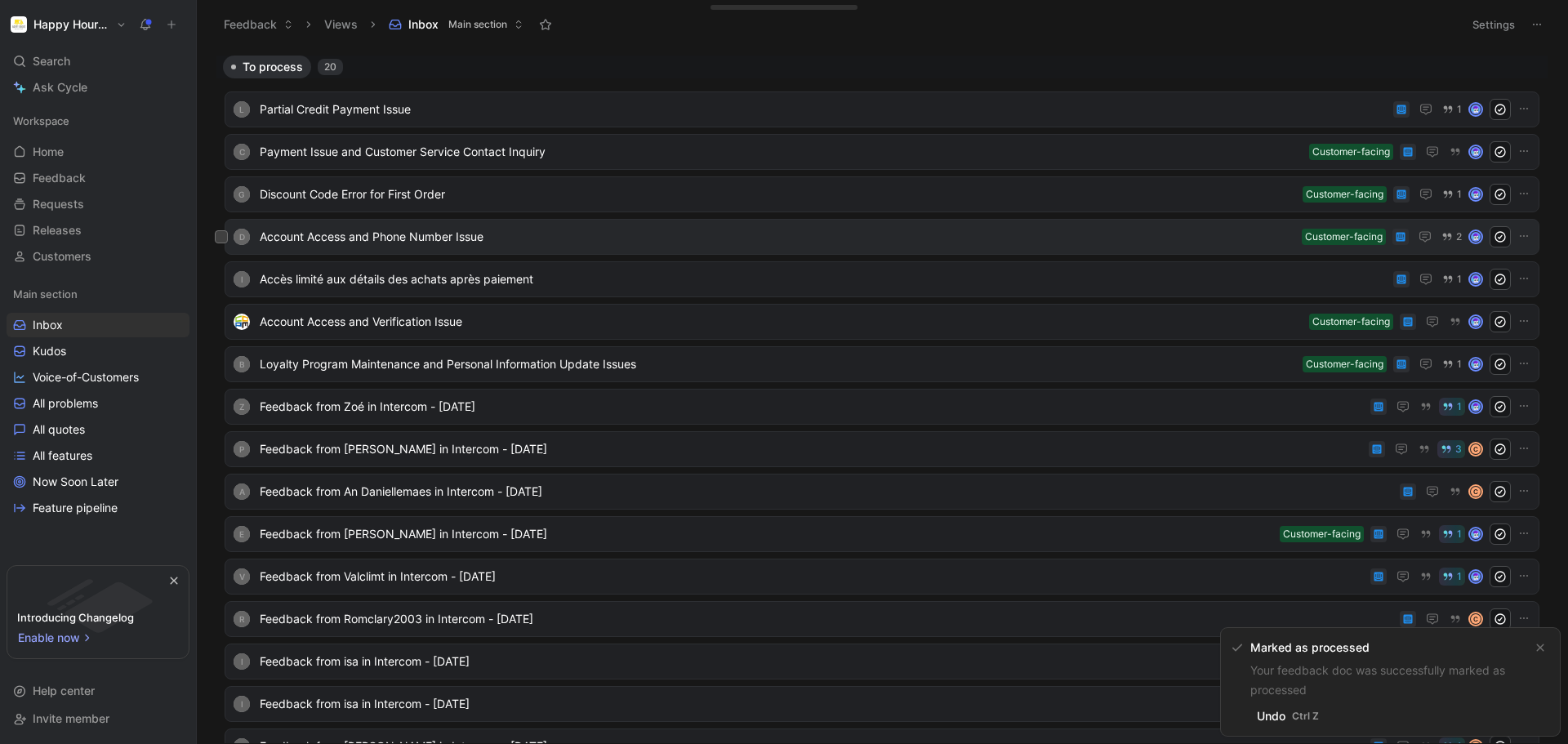
click at [718, 245] on span "Account Access and Phone Number Issue" at bounding box center [777, 237] width 1036 height 20
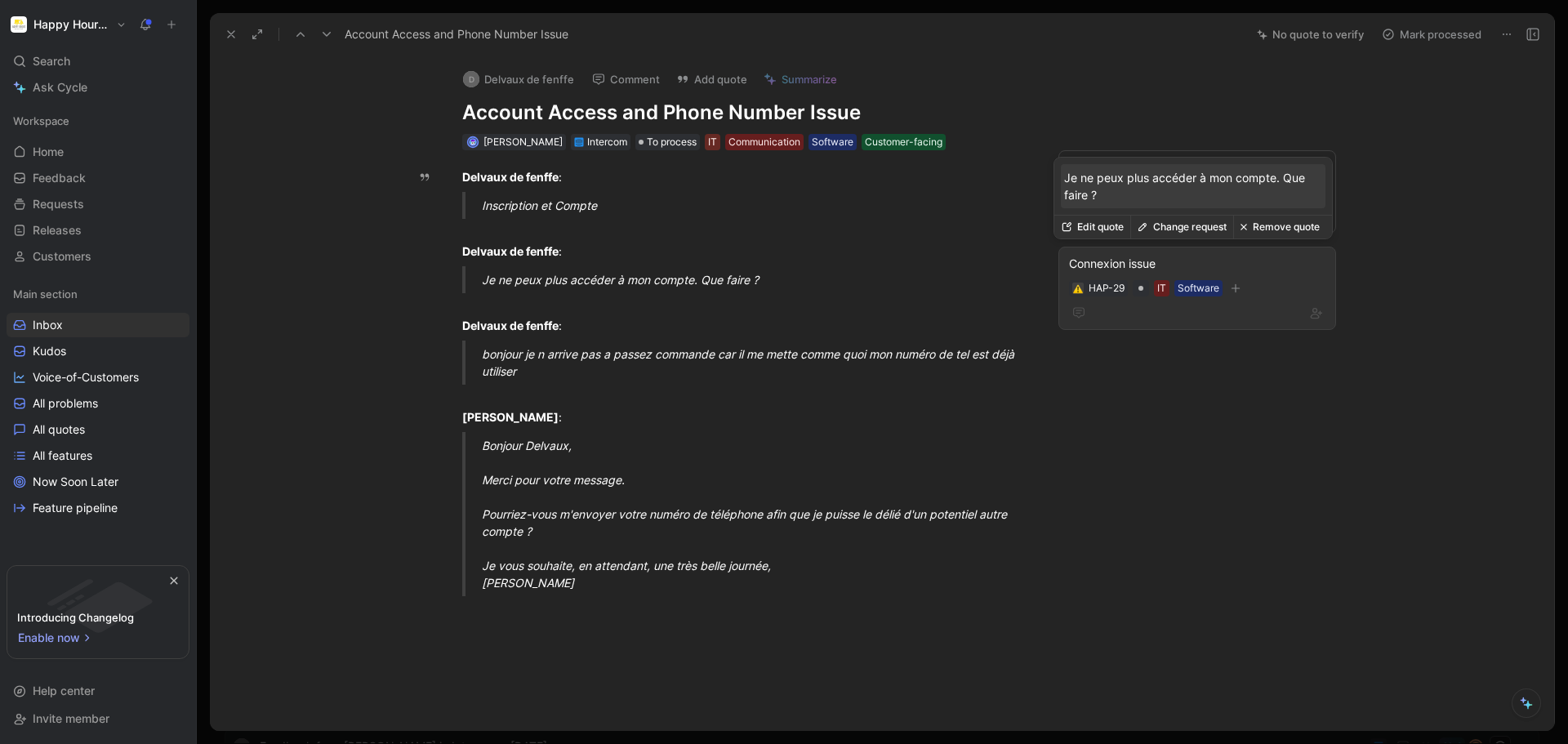
click at [1278, 226] on button "Remove quote" at bounding box center [1280, 227] width 93 height 23
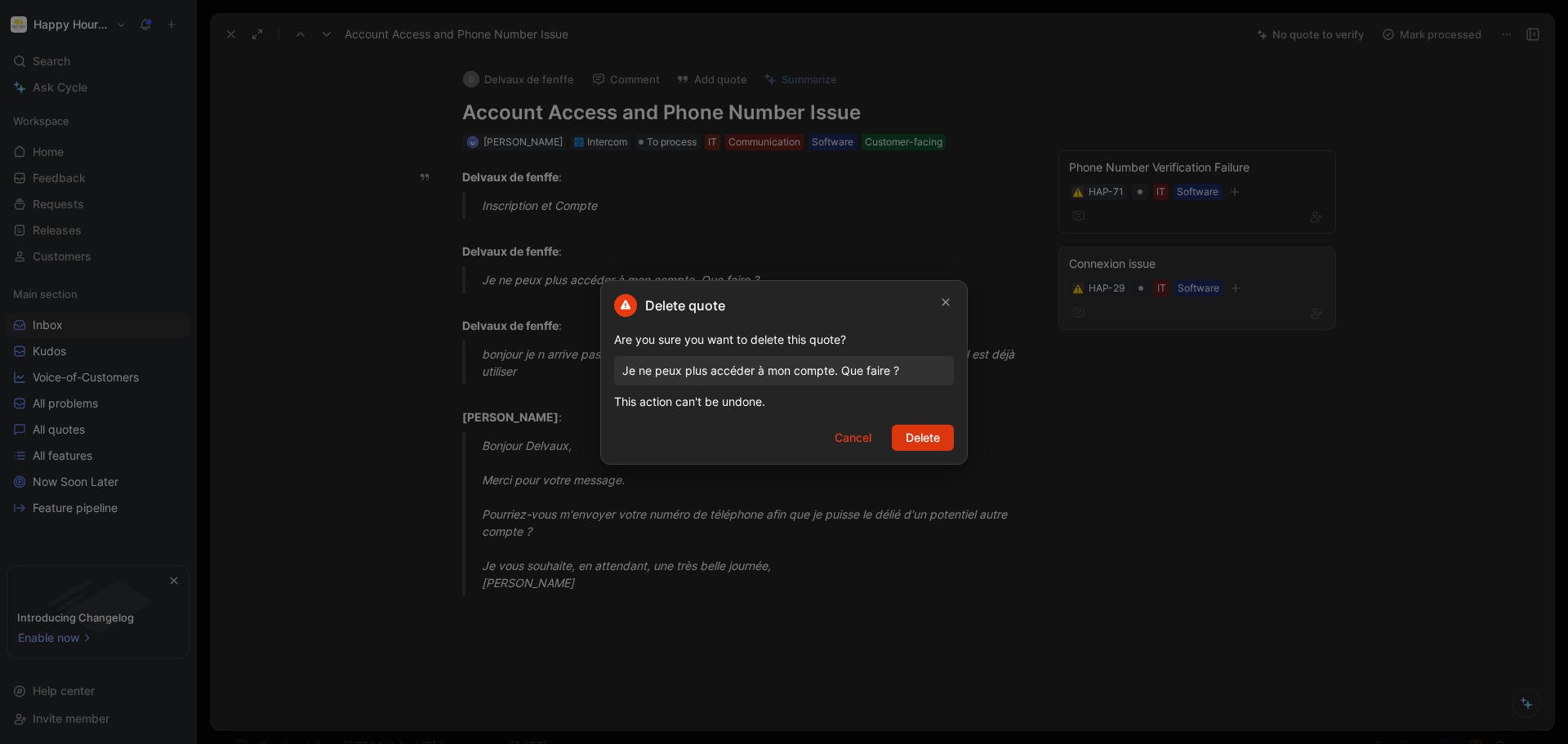
click at [935, 437] on span "Delete" at bounding box center [922, 438] width 34 height 20
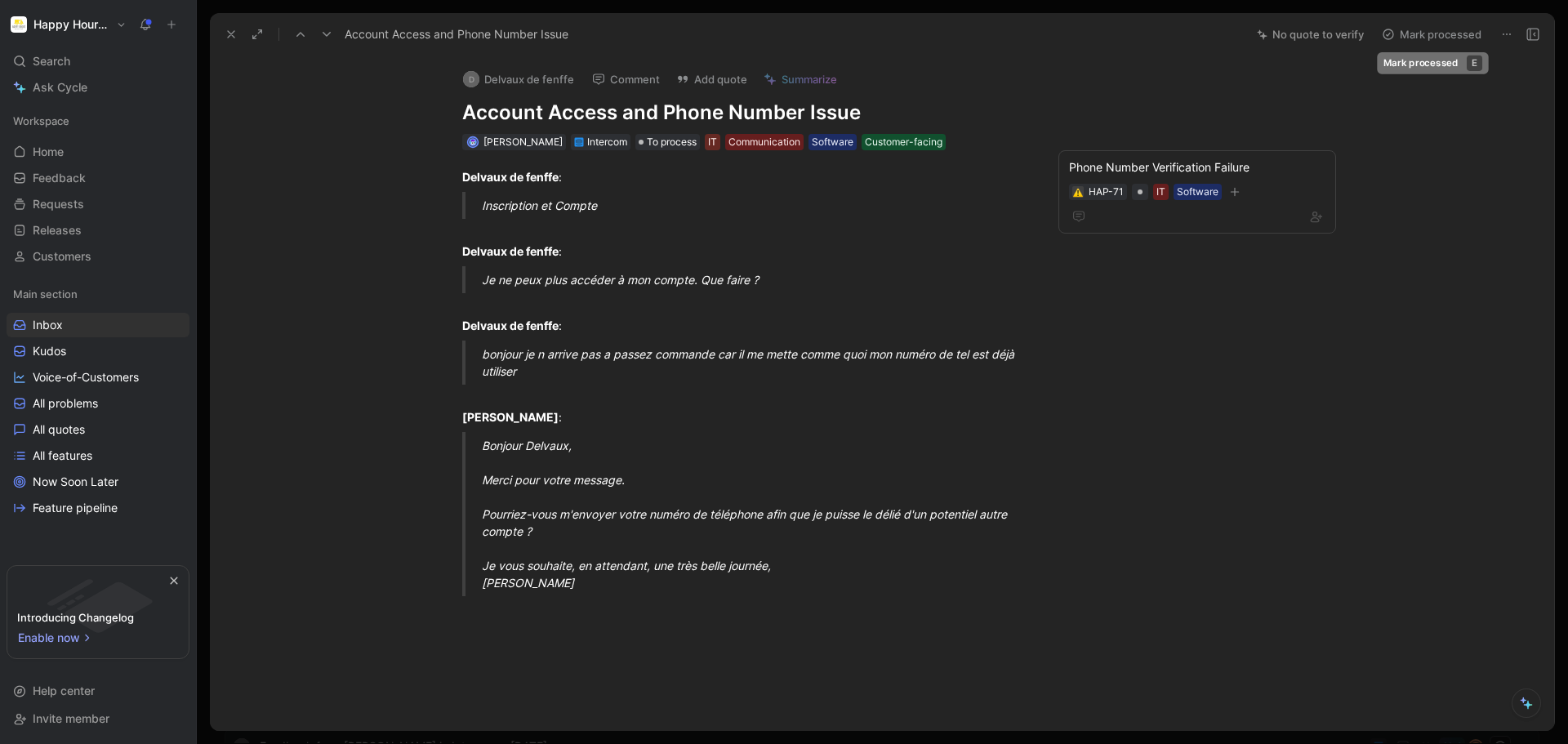
click at [1453, 33] on button "Mark processed" at bounding box center [1431, 33] width 114 height 23
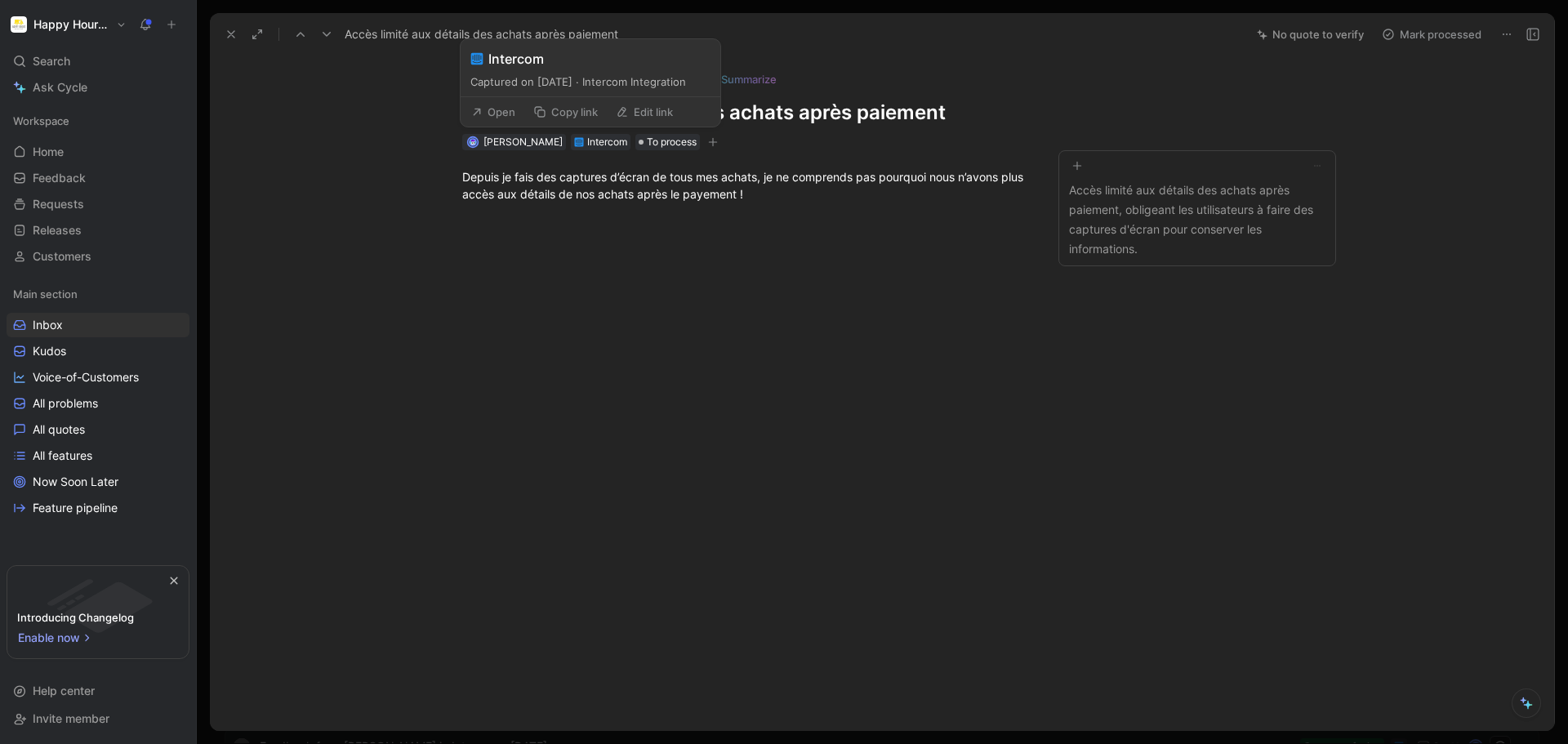
click at [508, 116] on button "Open" at bounding box center [493, 111] width 59 height 23
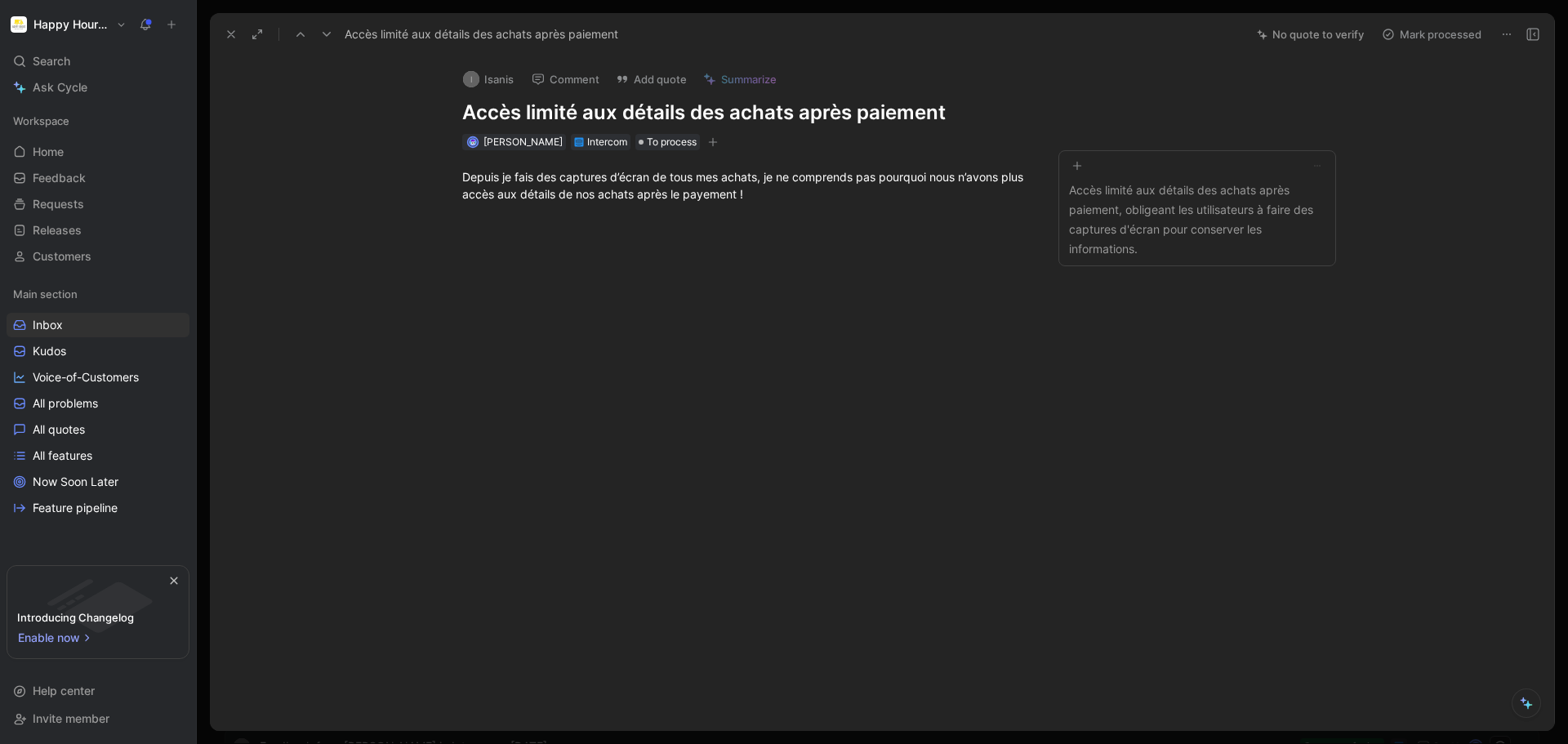
click at [895, 209] on div "Depuis je fais des captures d’écran de tous mes achats, je ne comprends pas pou…" at bounding box center [745, 185] width 1002 height 70
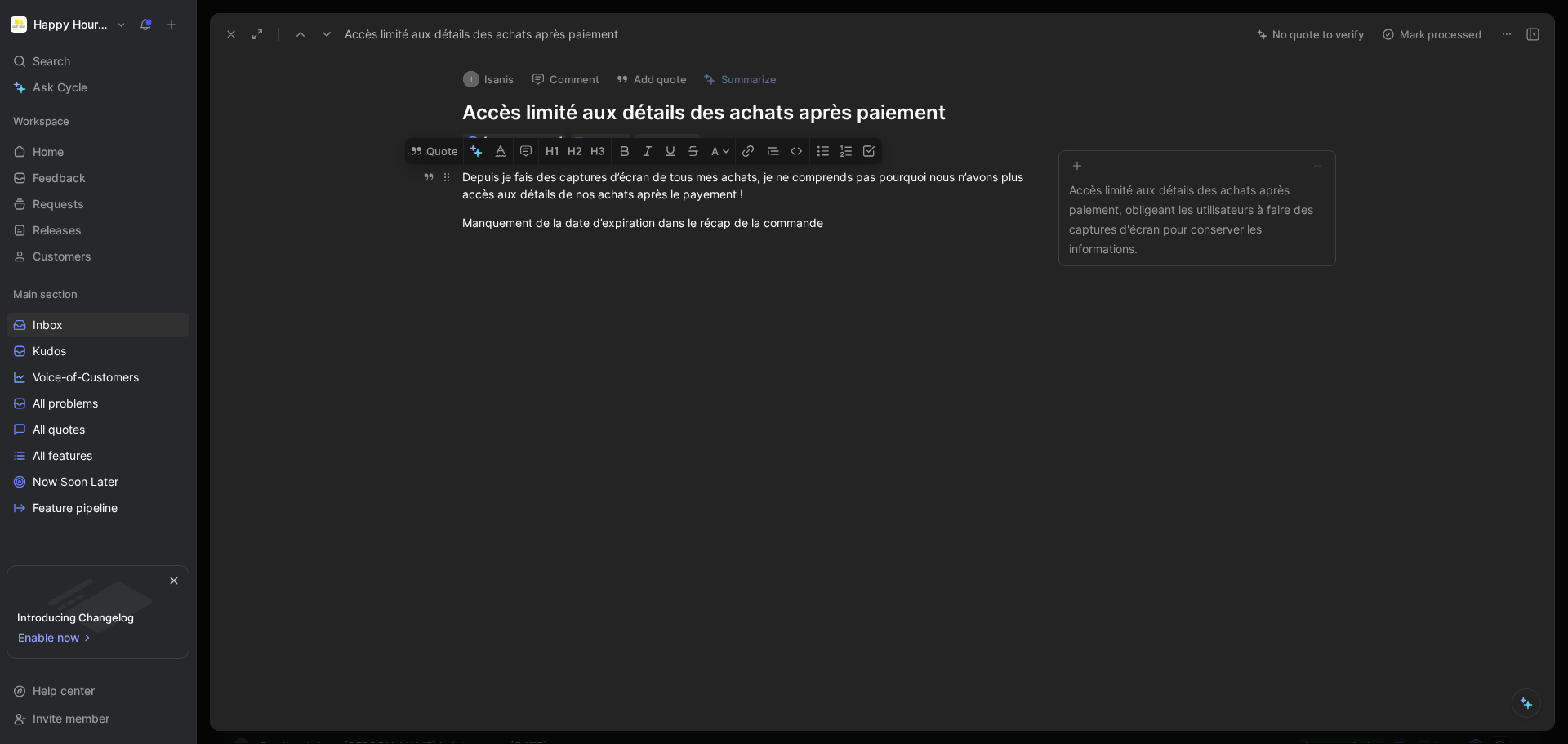
drag, startPoint x: 837, startPoint y: 225, endPoint x: 458, endPoint y: 183, distance: 381.3
click at [458, 183] on div "Depuis je fais des captures d’écran de tous mes achats, je ne comprends pas pou…" at bounding box center [745, 199] width 1002 height 99
click at [449, 155] on button "Quote" at bounding box center [435, 151] width 58 height 26
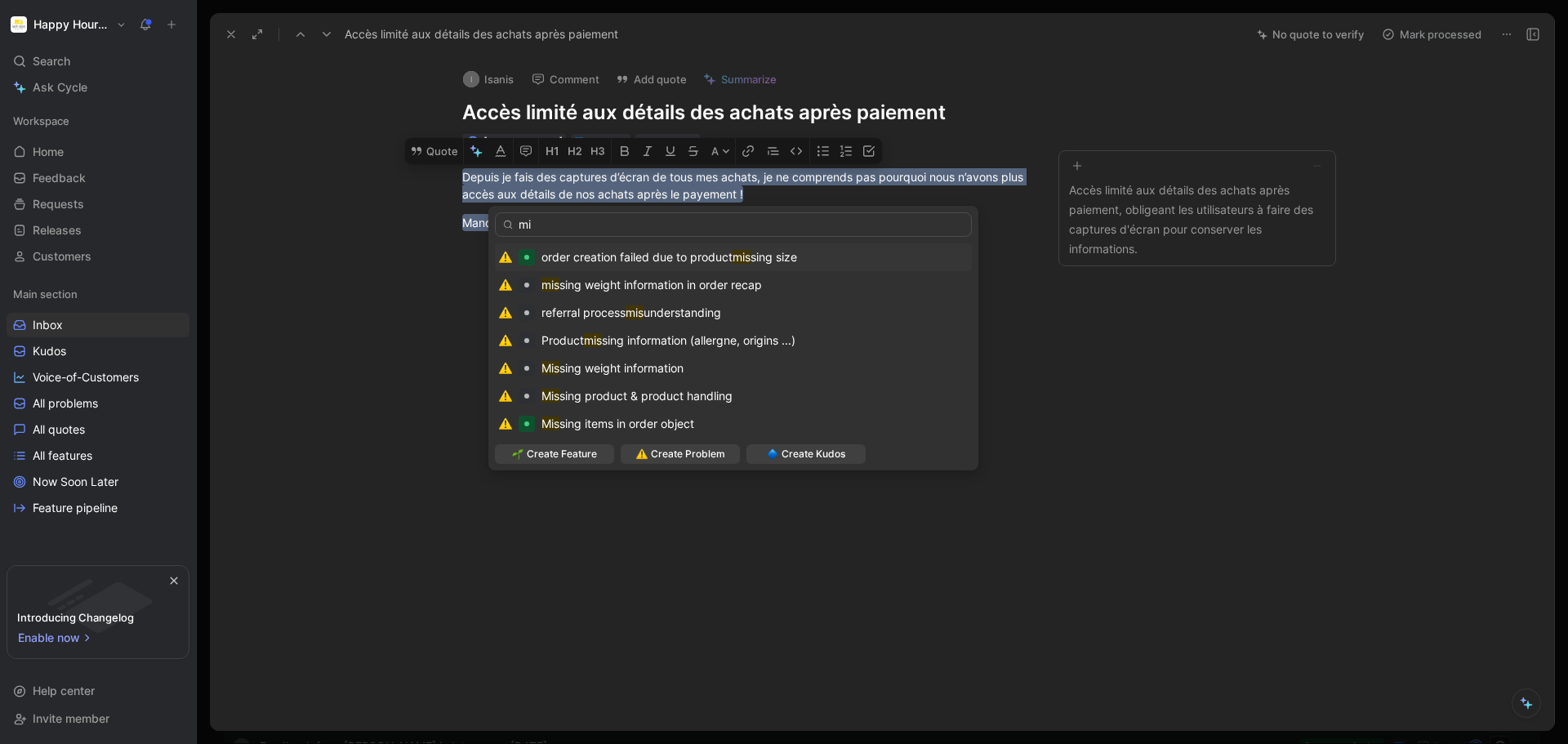
type input "m"
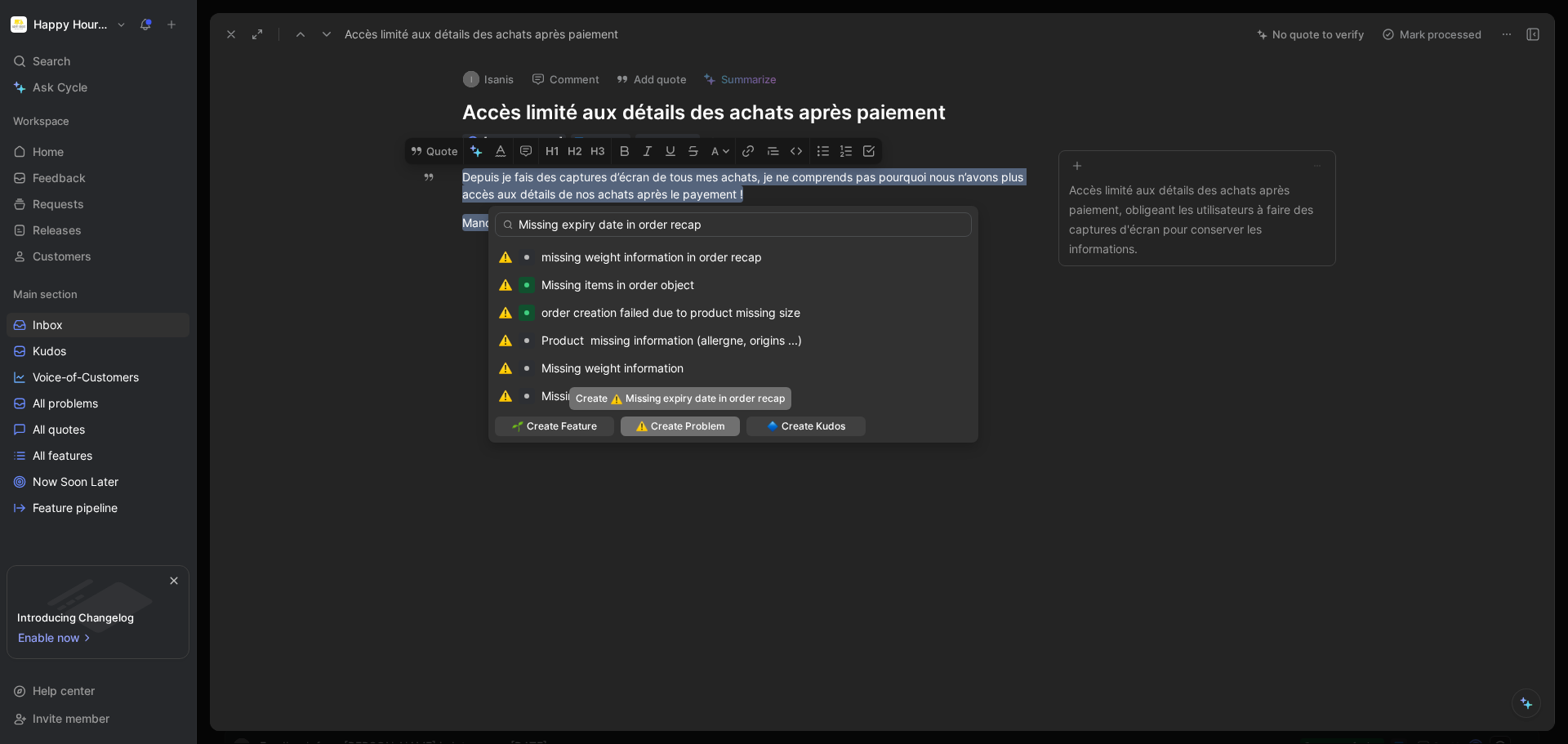
type input "Missing expiry date in order recap"
click at [676, 425] on span "Create Problem" at bounding box center [688, 426] width 74 height 17
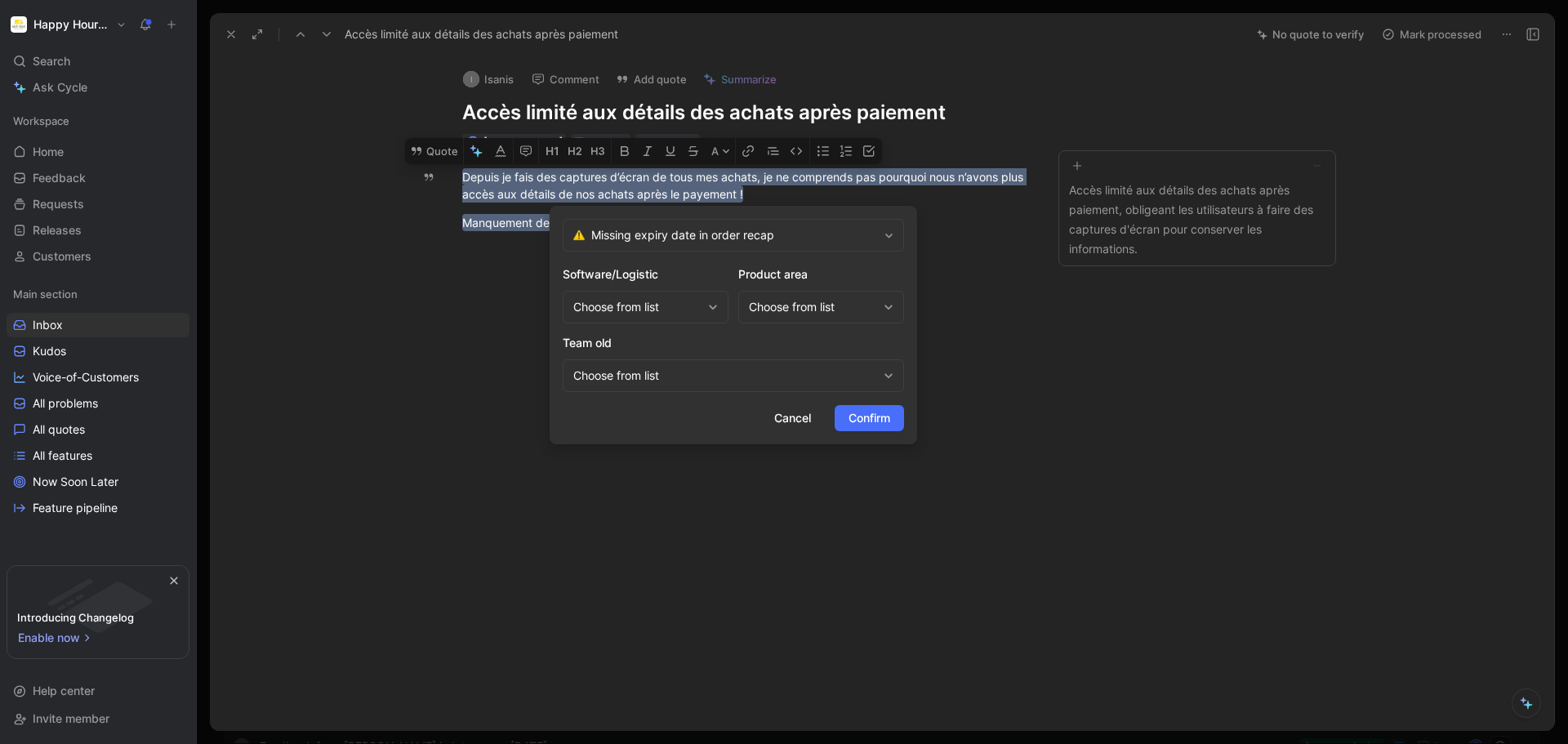
click at [674, 298] on div "Choose from list" at bounding box center [638, 307] width 128 height 20
click at [666, 400] on div "Logistic" at bounding box center [651, 401] width 123 height 20
click at [642, 301] on div "Logistic" at bounding box center [638, 307] width 128 height 20
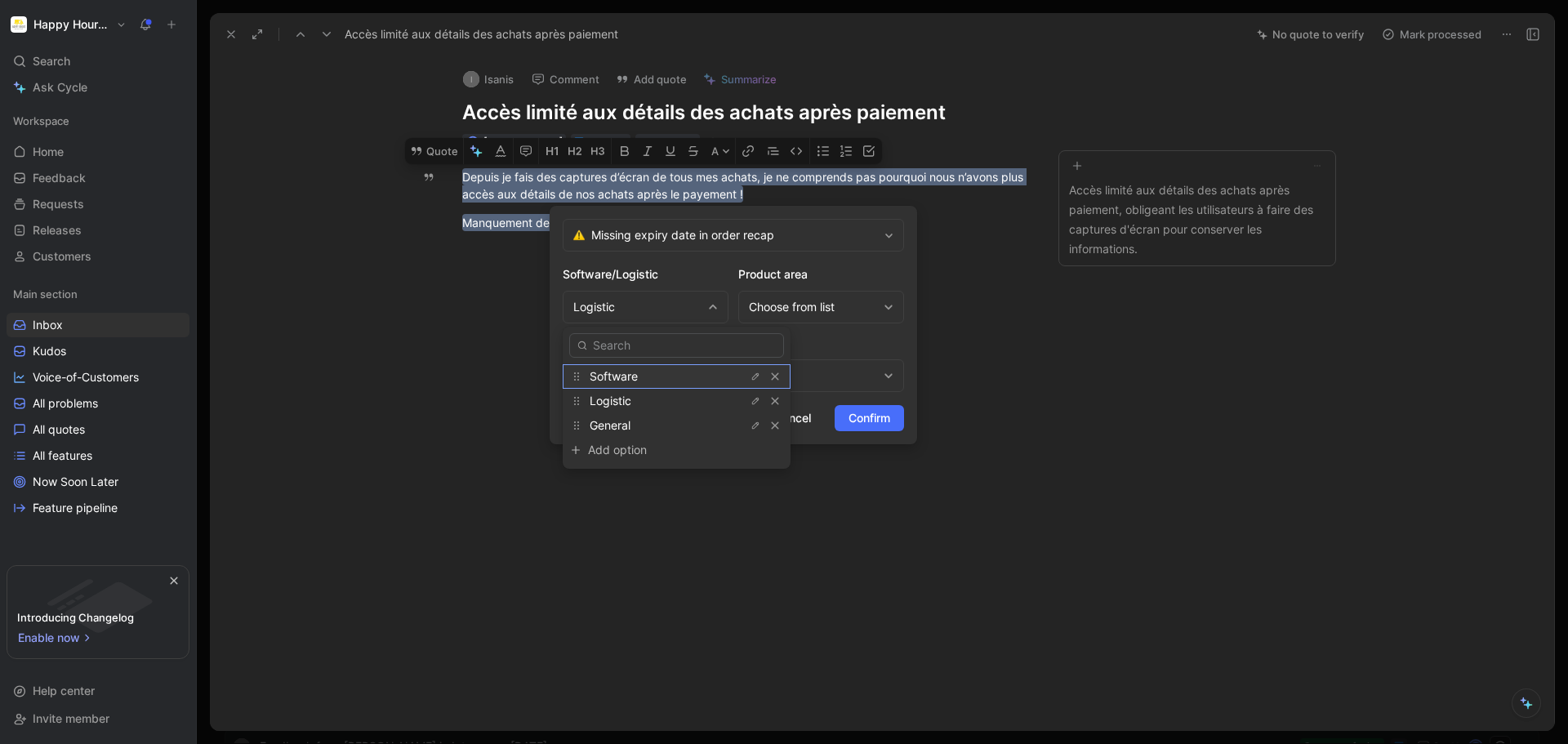
click at [642, 378] on div "Software" at bounding box center [651, 377] width 123 height 20
click at [779, 295] on div "Choose from list" at bounding box center [821, 307] width 166 height 33
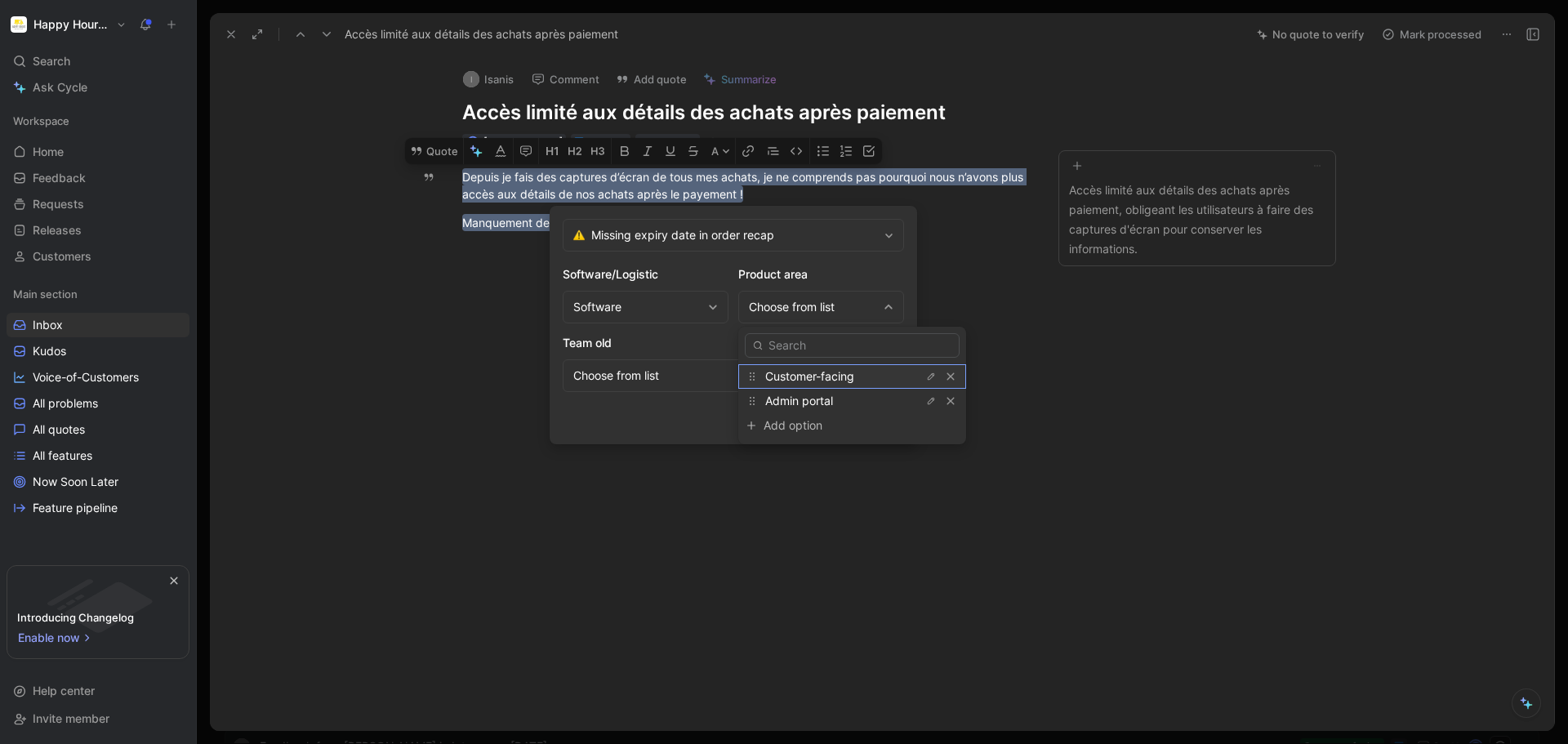
click at [804, 374] on span "Customer-facing" at bounding box center [810, 376] width 89 height 14
click at [721, 374] on div "Choose from list" at bounding box center [726, 376] width 304 height 20
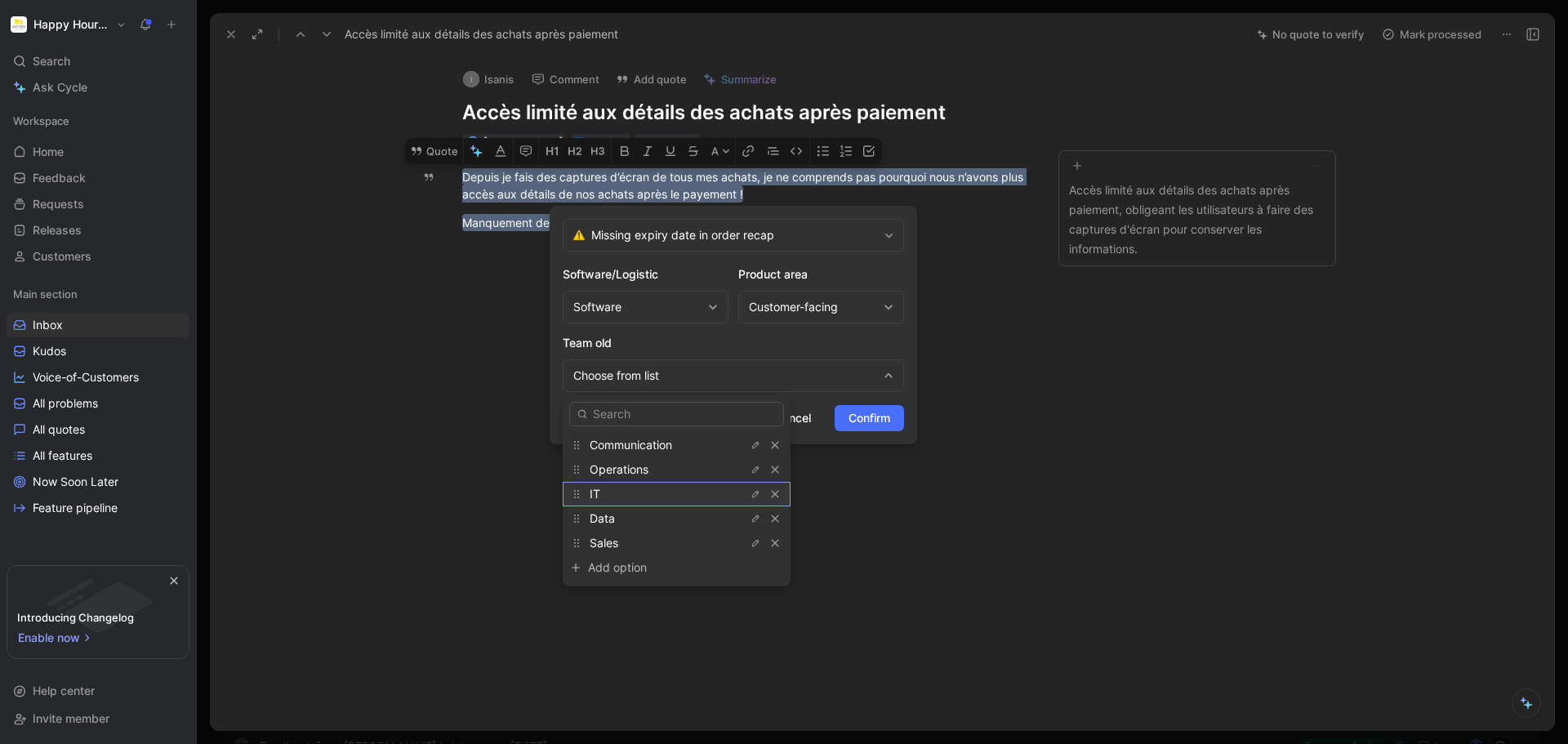
click at [649, 490] on div "IT" at bounding box center [651, 495] width 123 height 20
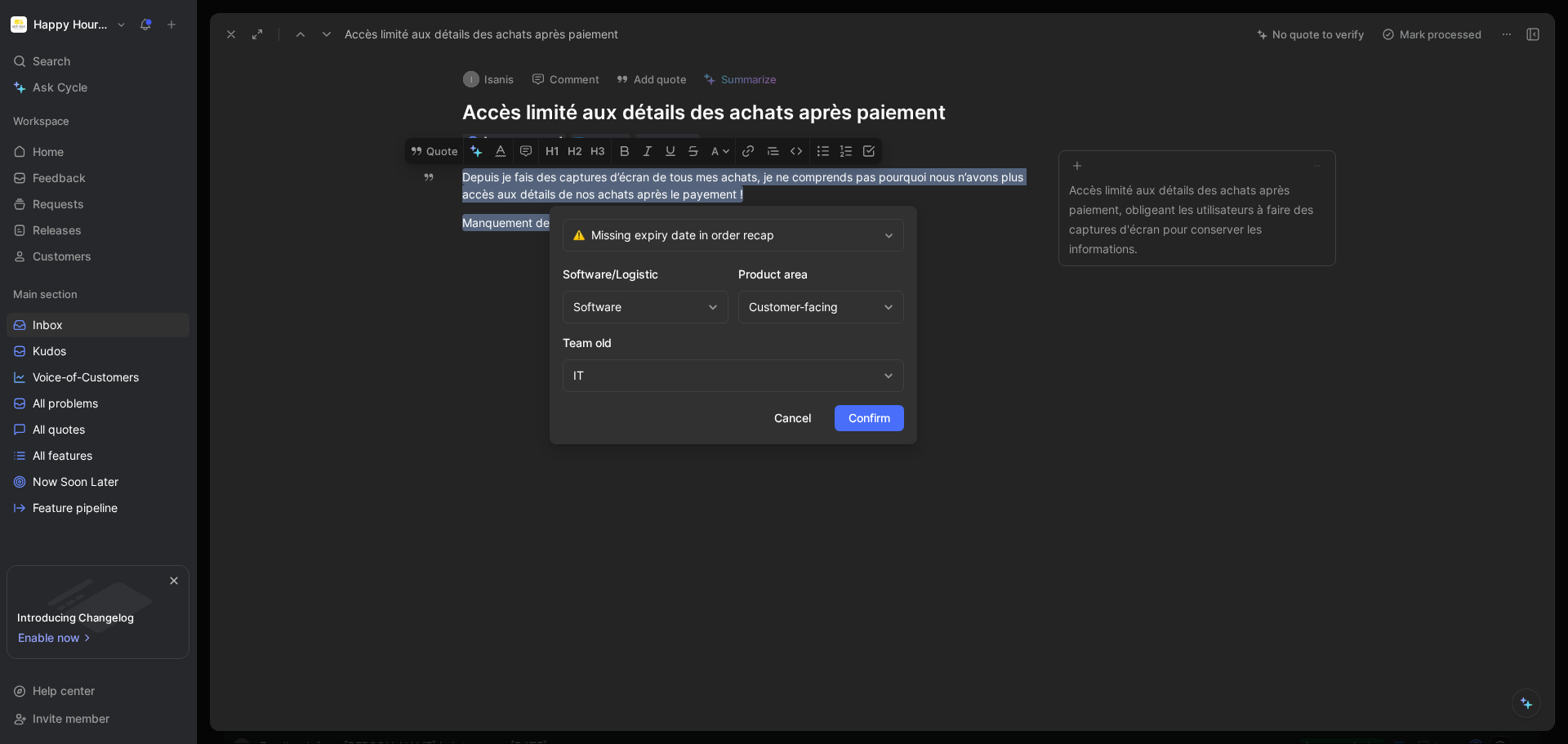
click at [782, 378] on div "IT" at bounding box center [726, 376] width 304 height 20
click at [842, 384] on div "IT" at bounding box center [726, 376] width 304 height 20
click at [871, 421] on span "Confirm" at bounding box center [870, 419] width 42 height 20
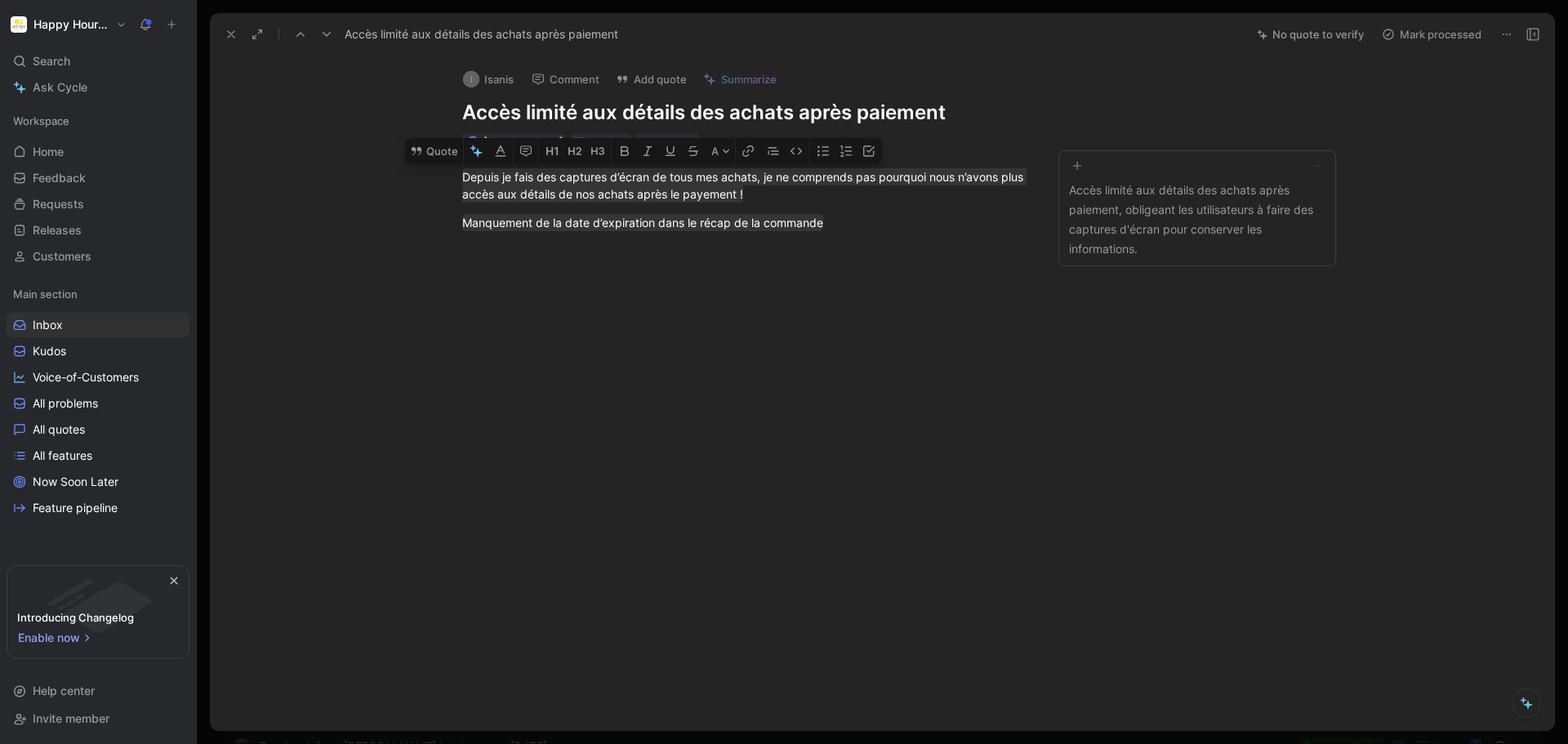
click at [996, 285] on div at bounding box center [745, 360] width 1002 height 223
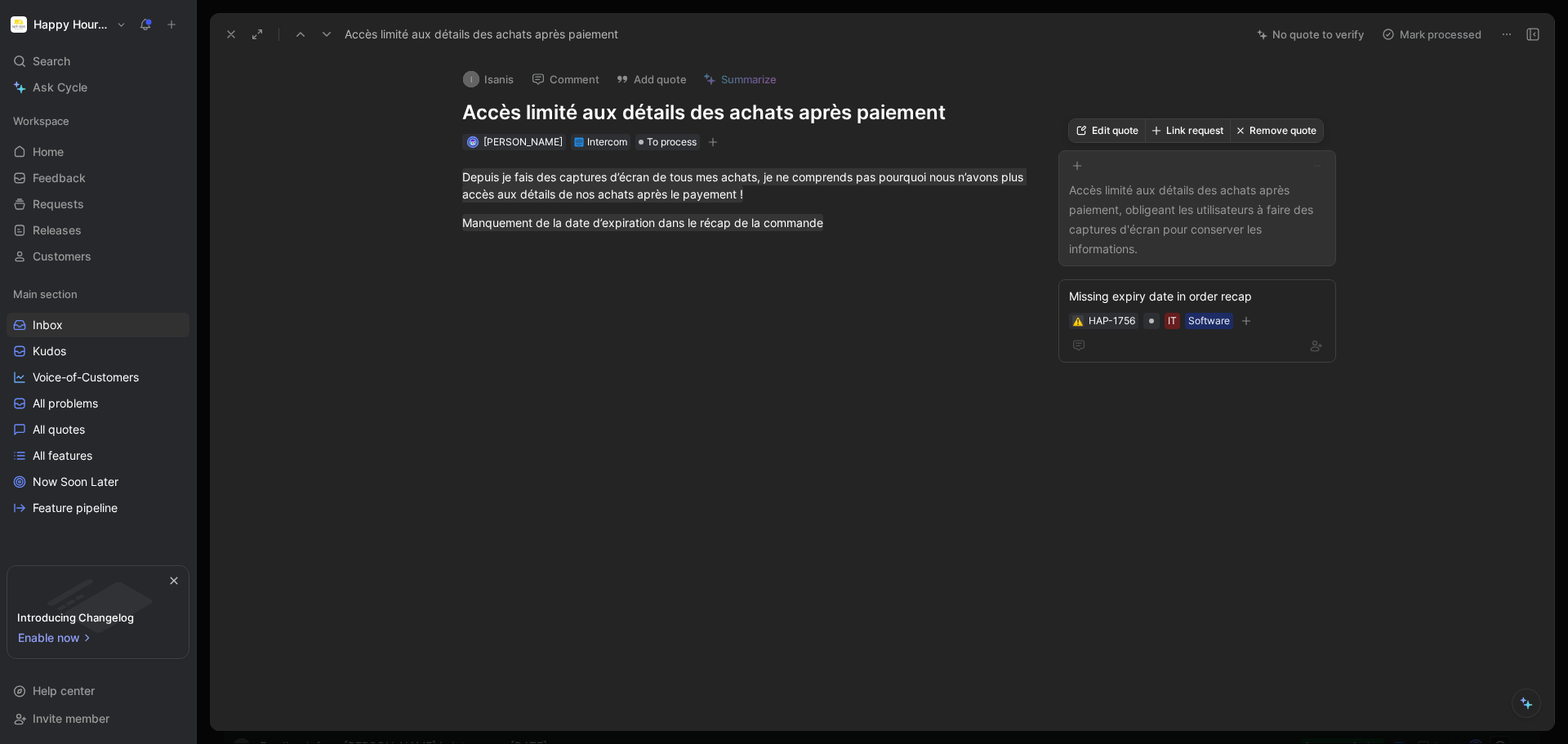
click at [1284, 128] on button "Remove quote" at bounding box center [1277, 130] width 93 height 23
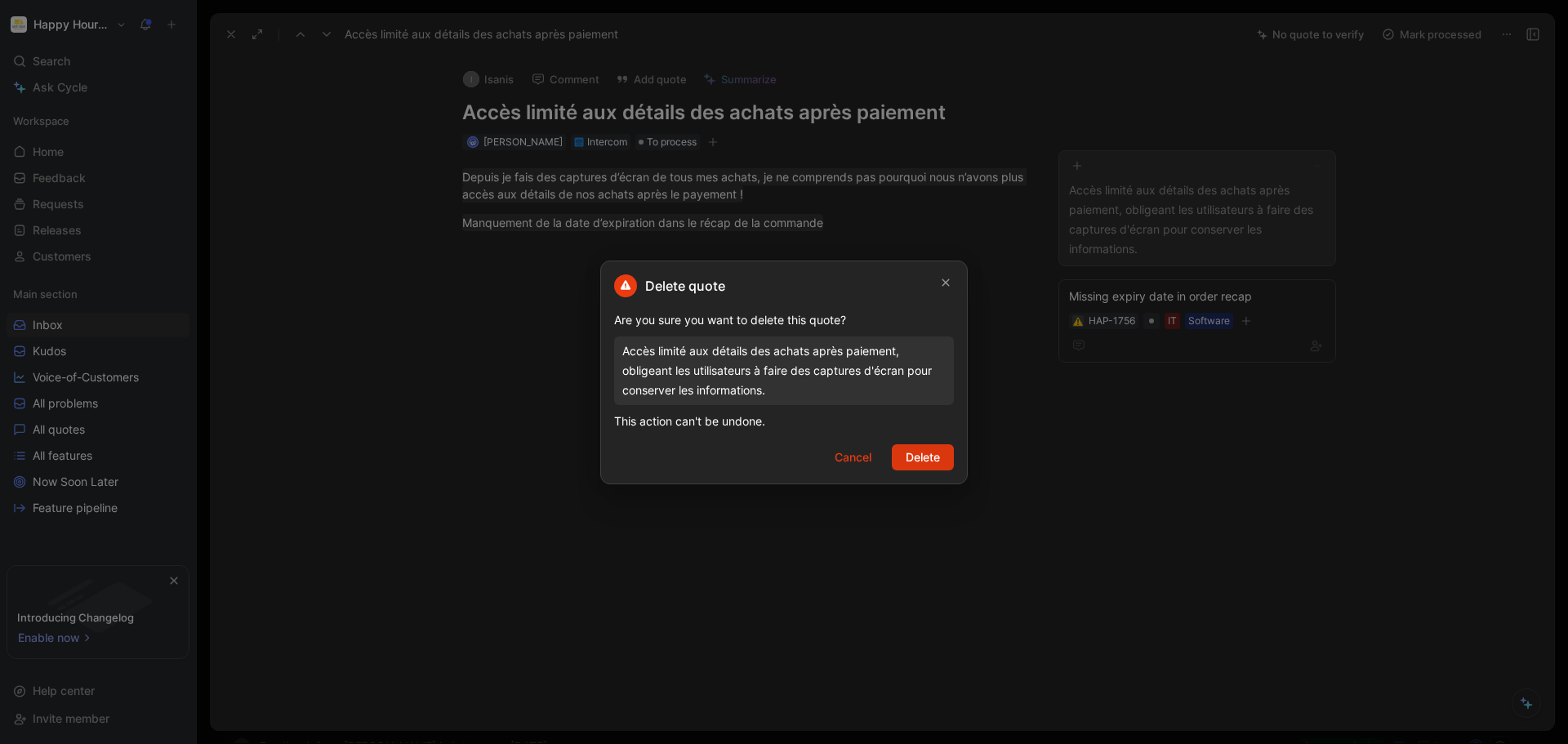
click at [941, 460] on button "Delete" at bounding box center [922, 457] width 62 height 26
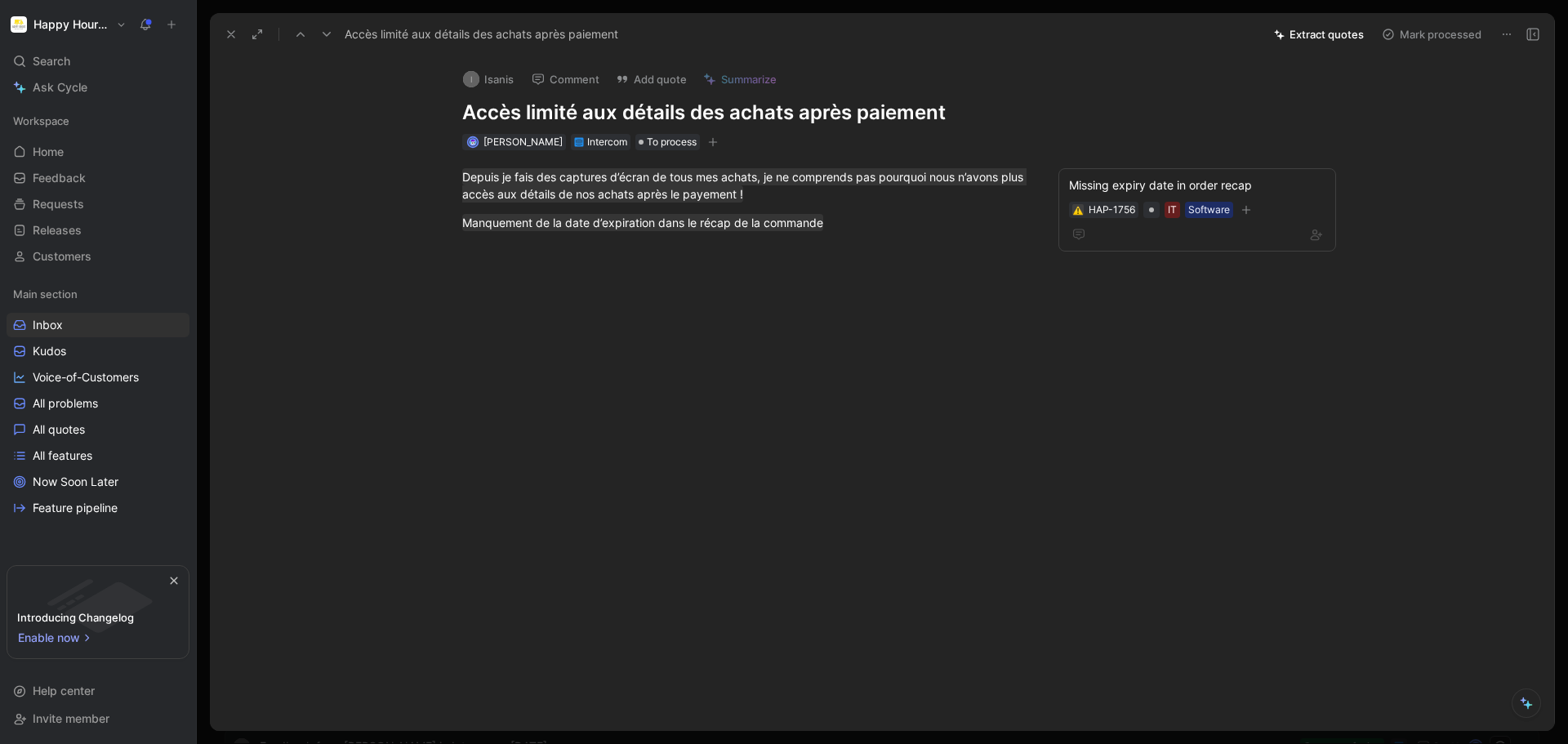
click at [1422, 32] on button "Mark processed" at bounding box center [1431, 33] width 114 height 23
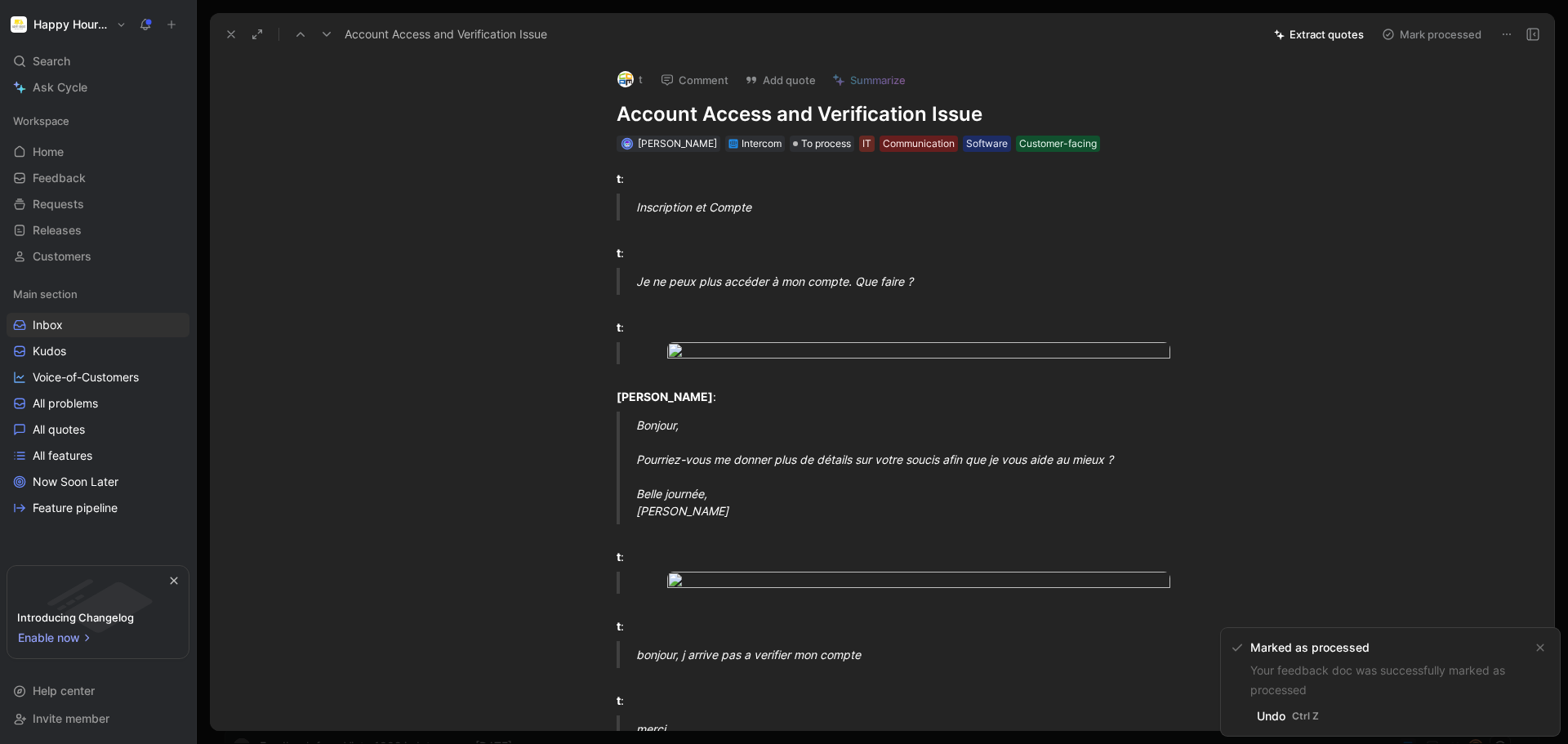
click at [229, 36] on icon at bounding box center [231, 34] width 13 height 13
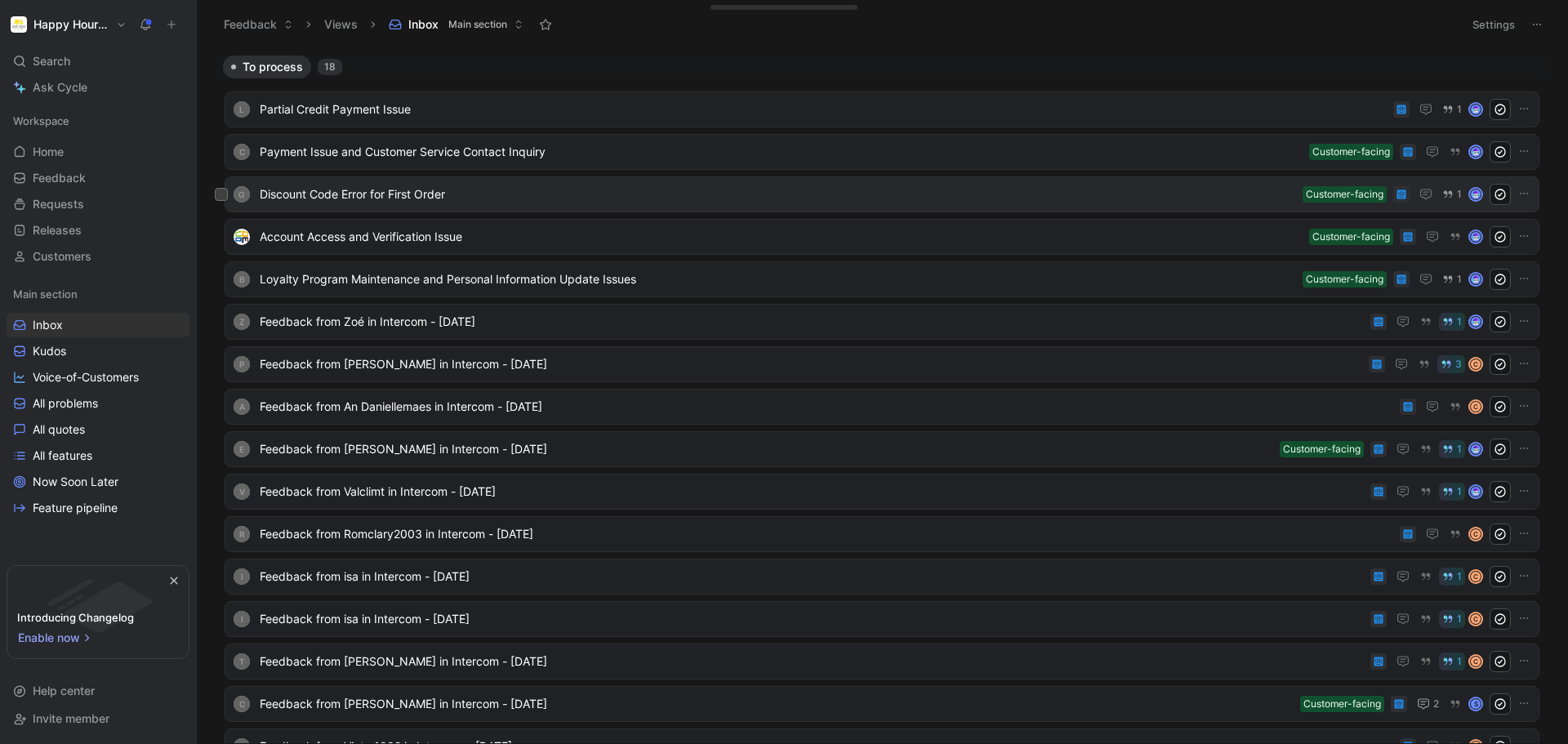
click at [596, 191] on span "Discount Code Error for First Order" at bounding box center [777, 194] width 1037 height 20
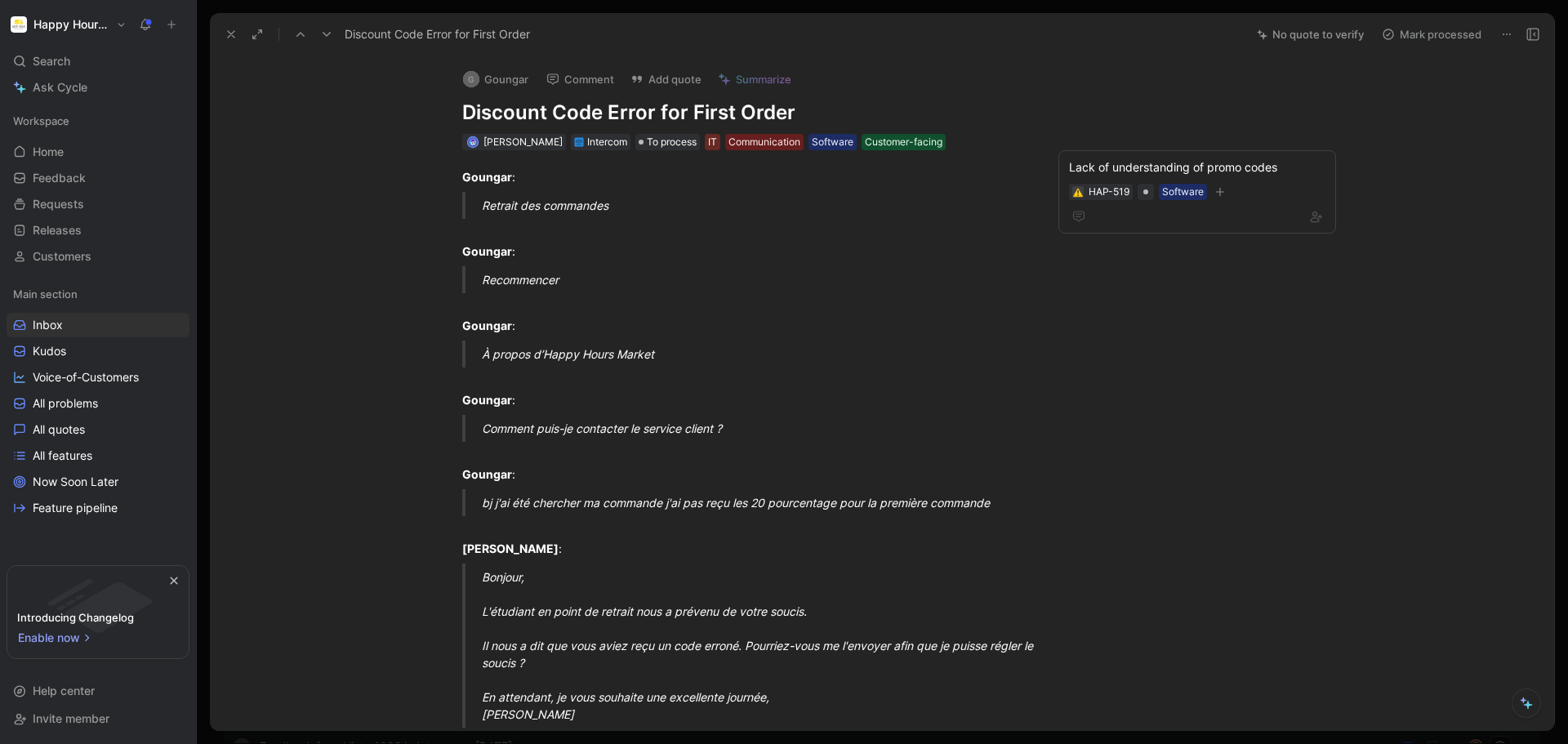
click at [236, 25] on button at bounding box center [230, 33] width 23 height 23
